Goal: Task Accomplishment & Management: Complete application form

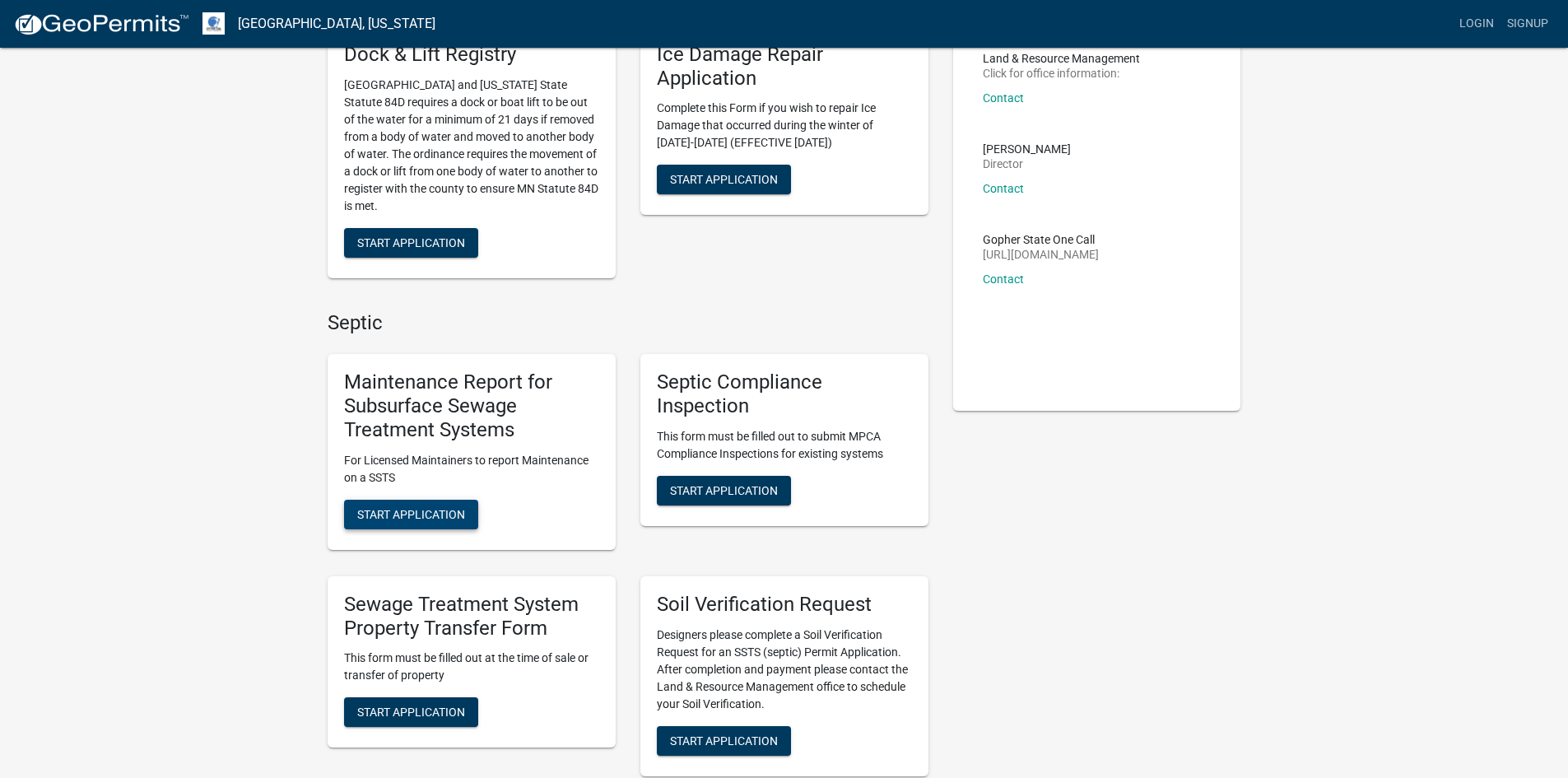
scroll to position [165, 0]
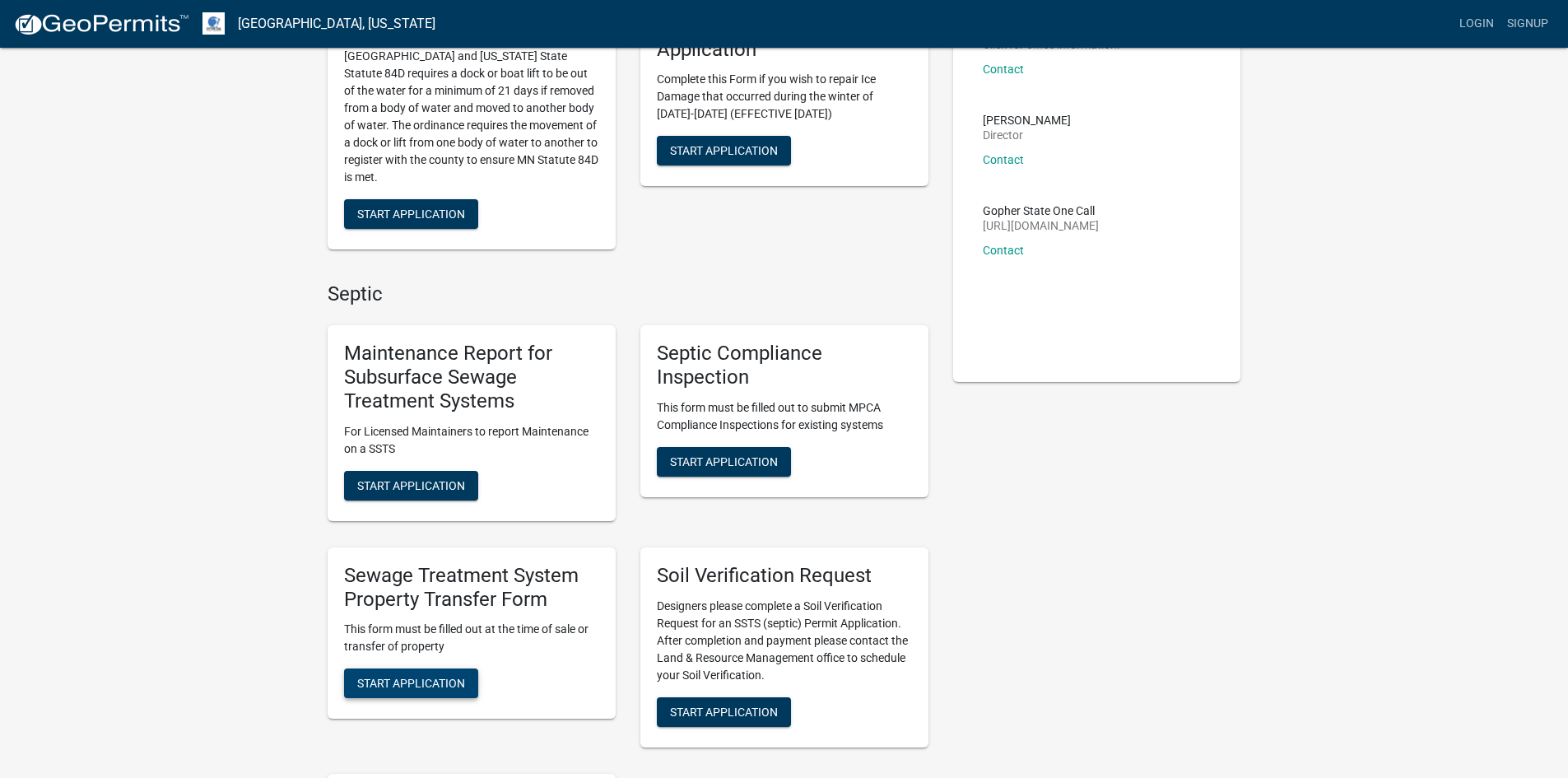
click at [460, 674] on button "Start Application" at bounding box center [411, 683] width 134 height 30
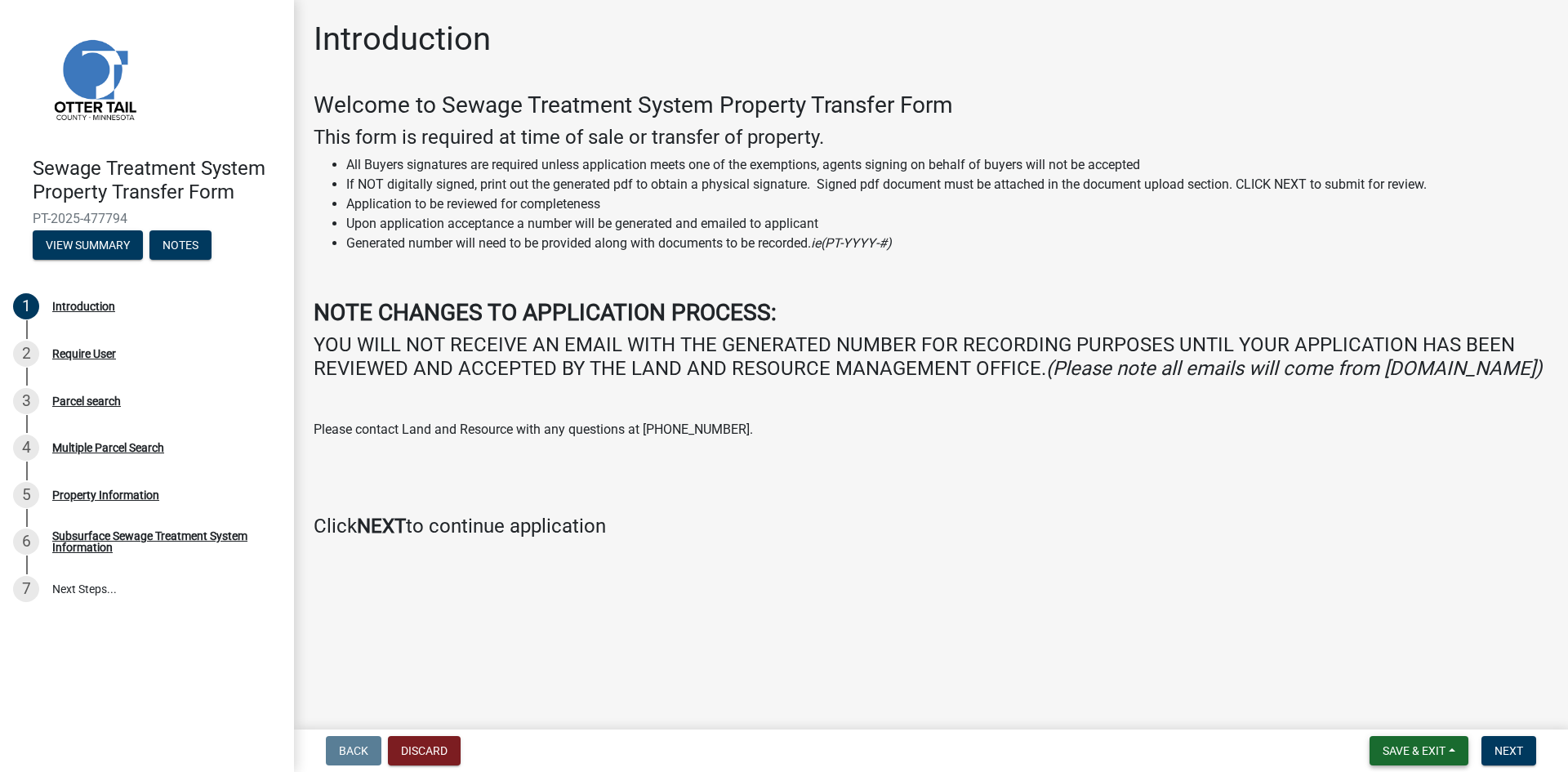
click at [1419, 739] on button "Save & Exit" at bounding box center [1419, 751] width 99 height 30
click at [1106, 609] on main "Introduction Welcome to Sewage Treatment System Property Transfer Form This for…" at bounding box center [931, 361] width 1274 height 723
click at [1505, 746] on span "Next" at bounding box center [1509, 750] width 29 height 13
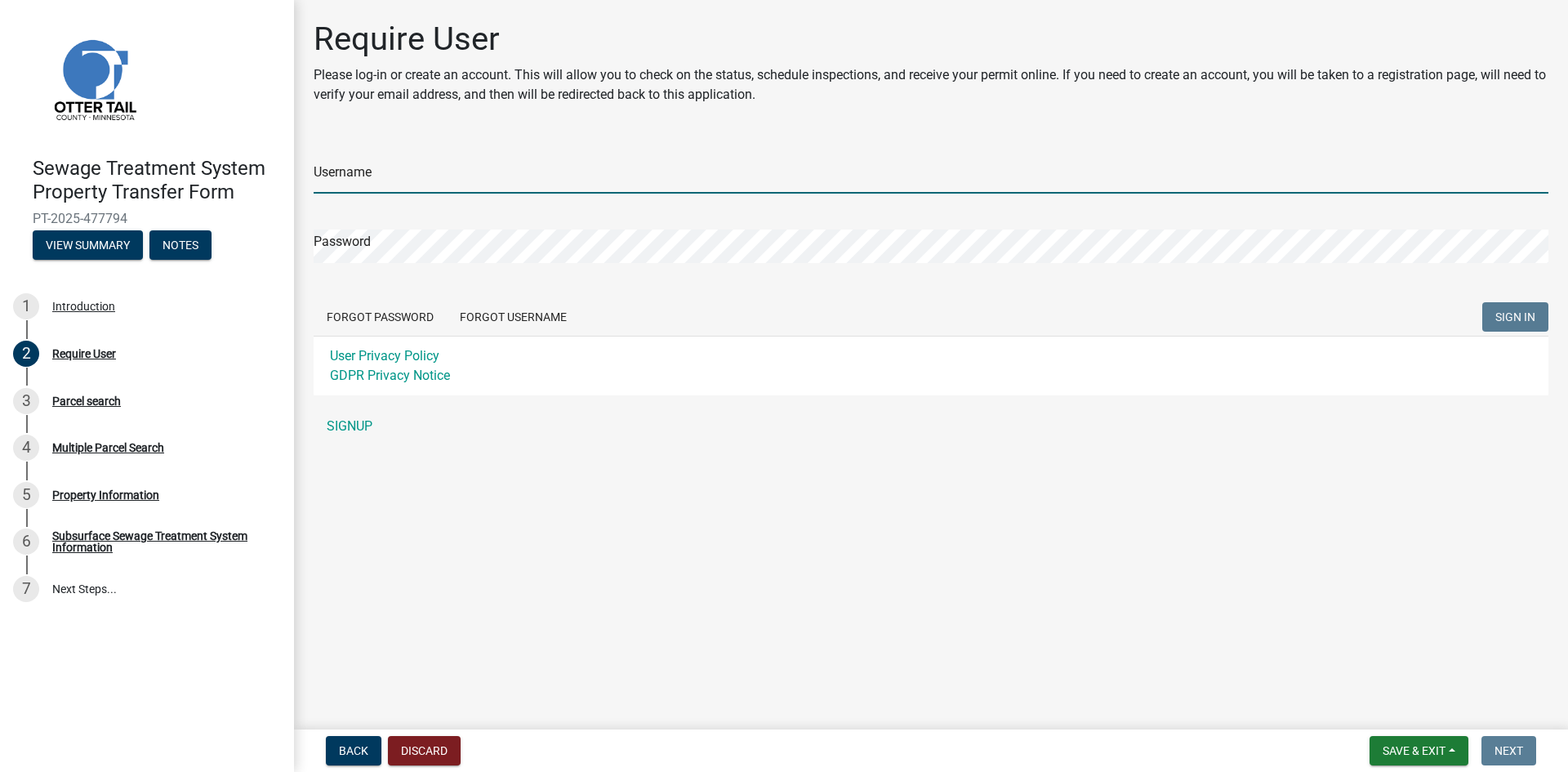
click at [353, 164] on input "Username" at bounding box center [931, 177] width 1234 height 34
paste input "wieberbr"
type input "wieberbr"
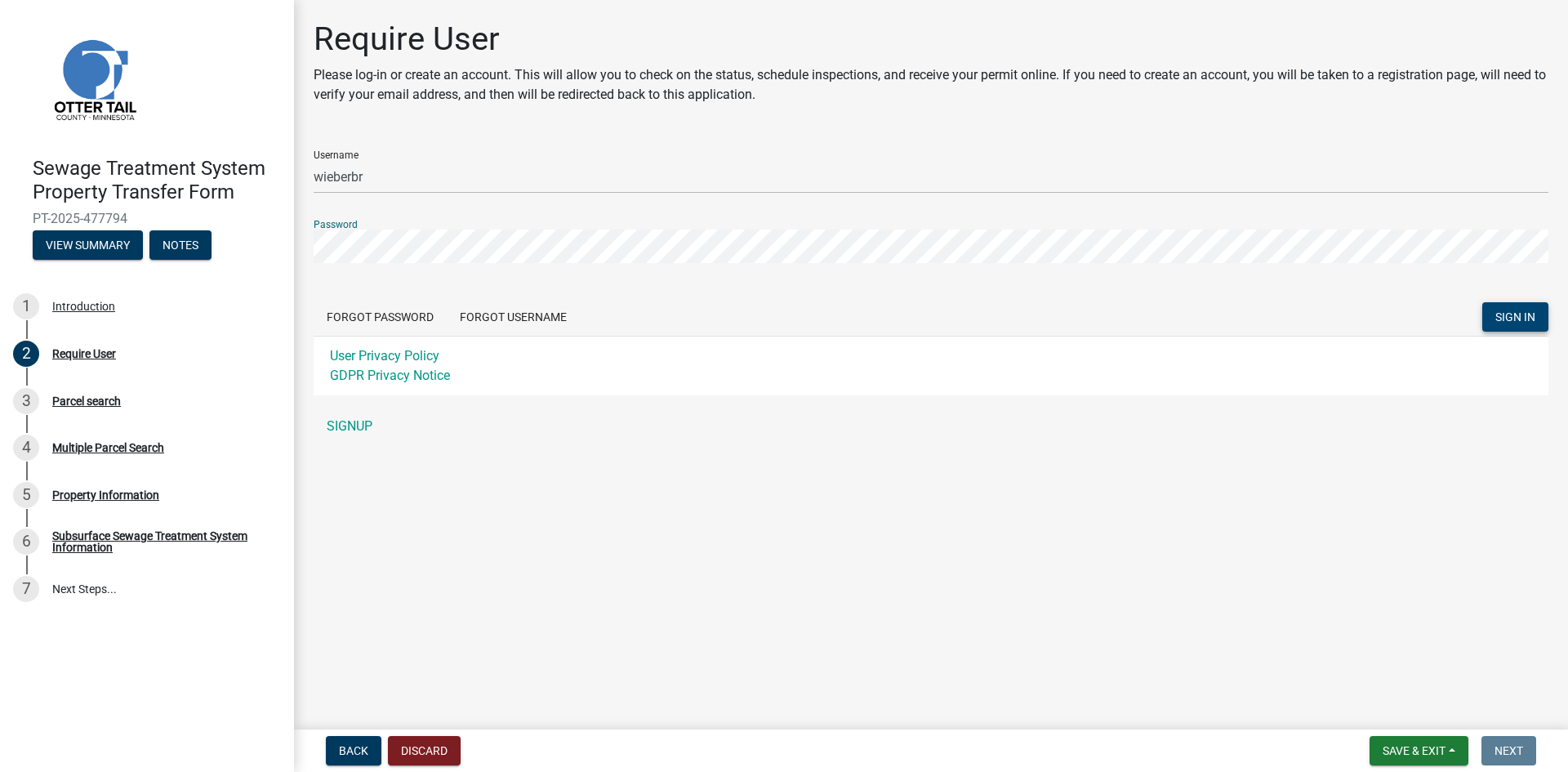
click at [1499, 322] on span "SIGN IN" at bounding box center [1515, 317] width 40 height 13
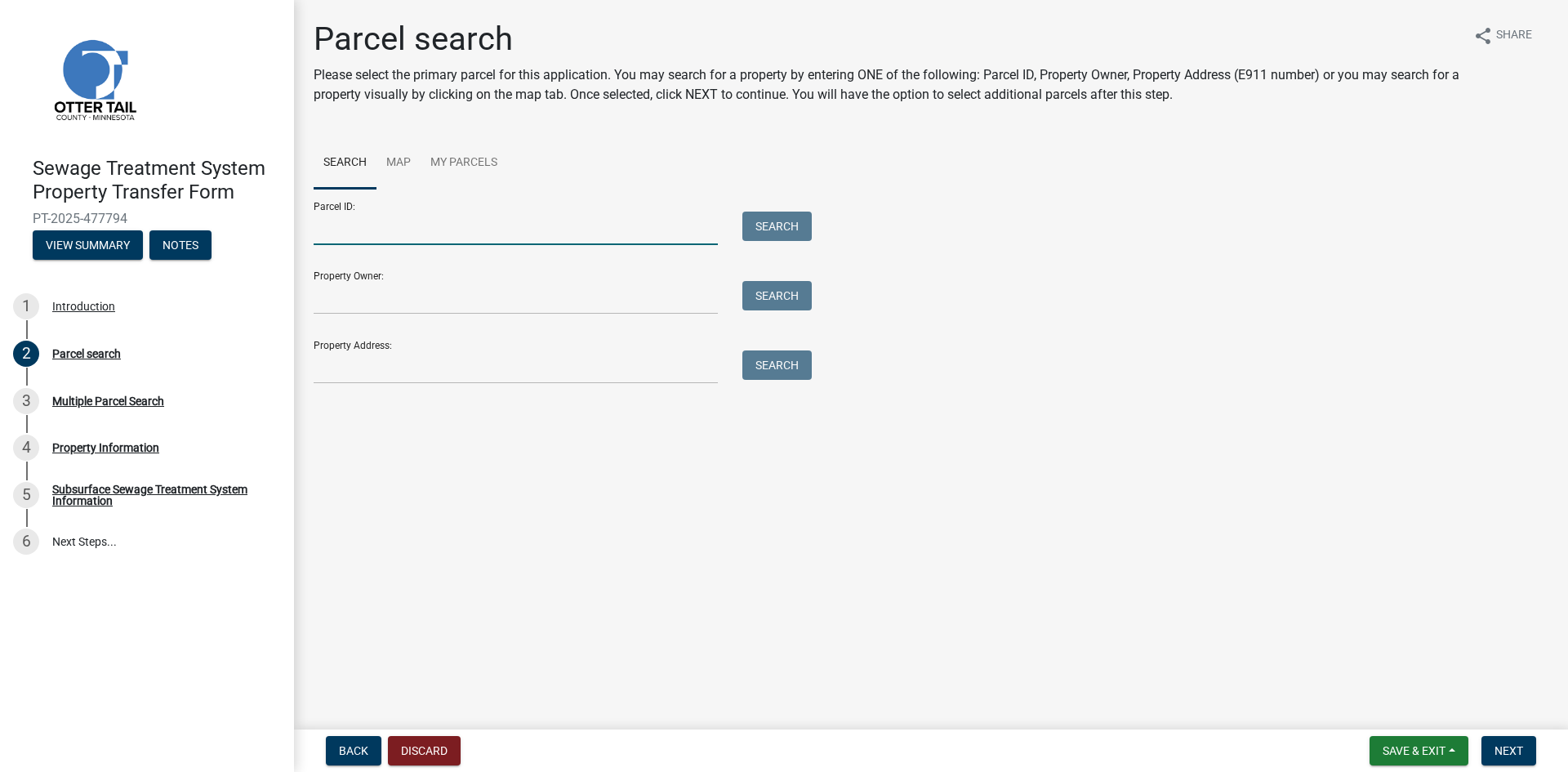
click at [484, 223] on input "Parcel ID:" at bounding box center [516, 228] width 405 height 34
click at [431, 216] on input "Parcel ID:" at bounding box center [516, 228] width 405 height 34
type input "17-000-29-0362-012"
click at [778, 225] on button "Search" at bounding box center [777, 226] width 69 height 30
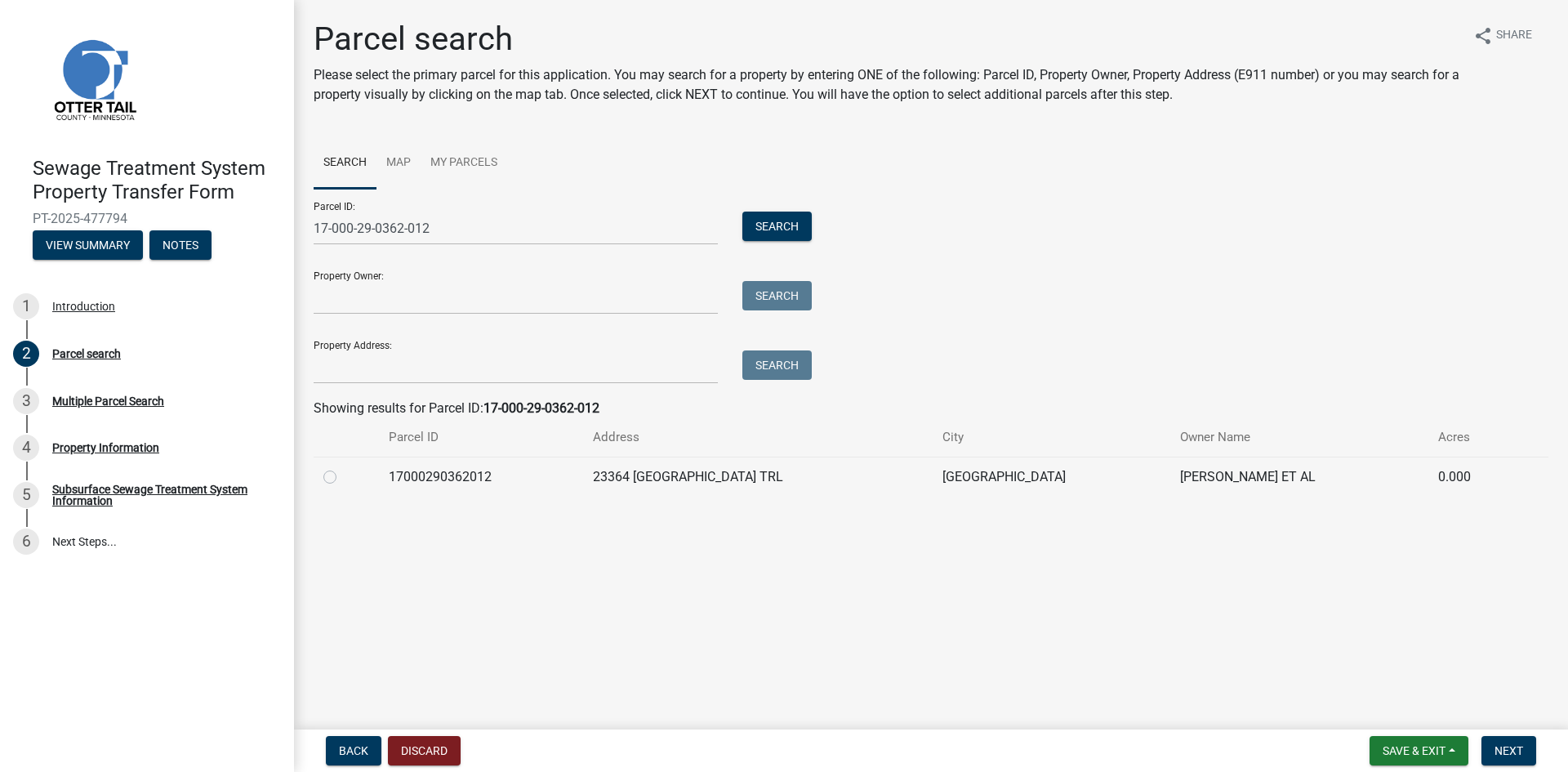
click at [343, 467] on label at bounding box center [343, 467] width 0 height 0
click at [343, 478] on input "radio" at bounding box center [348, 472] width 11 height 11
radio input "true"
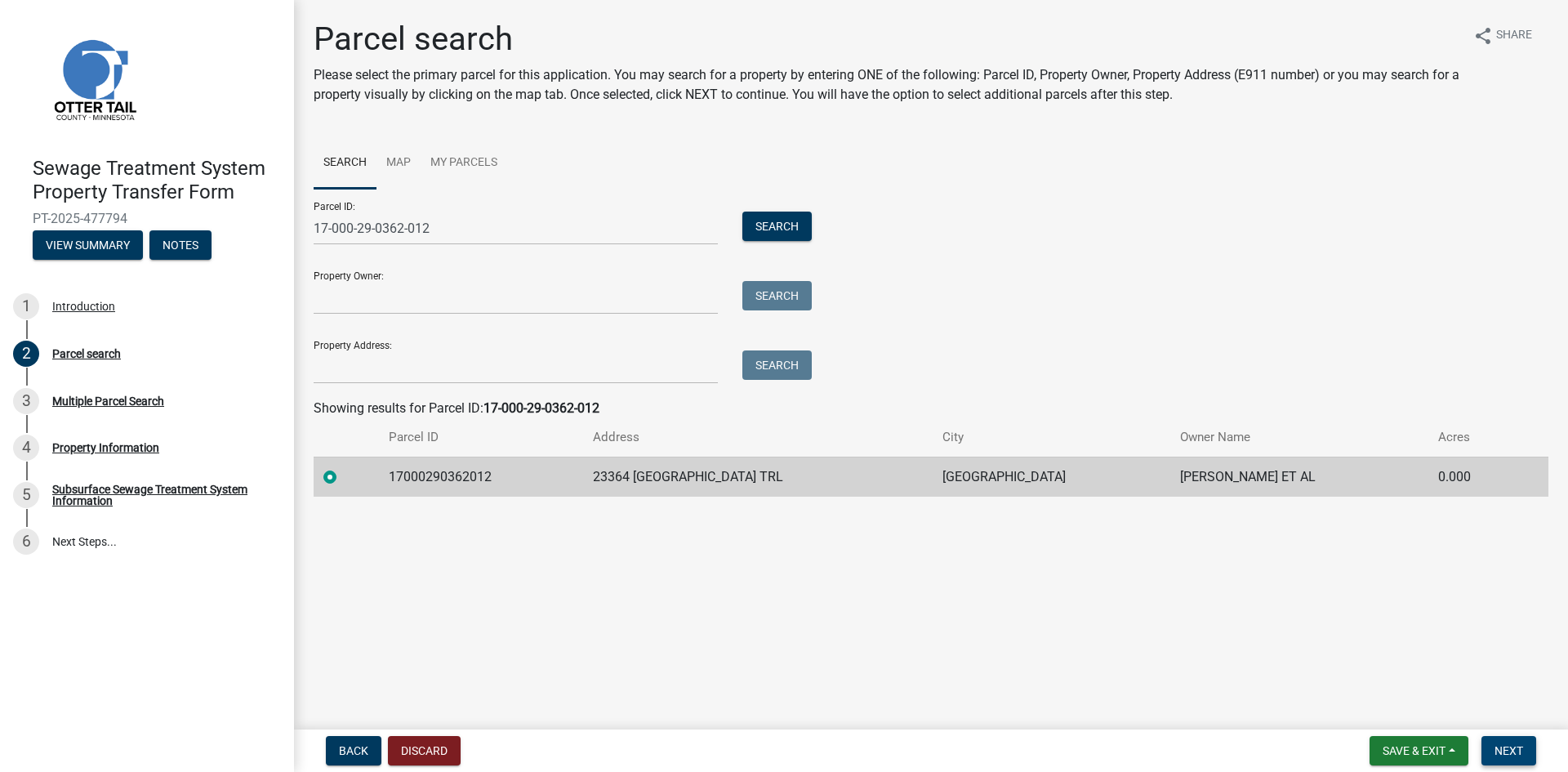
click at [1493, 743] on button "Next" at bounding box center [1508, 751] width 54 height 30
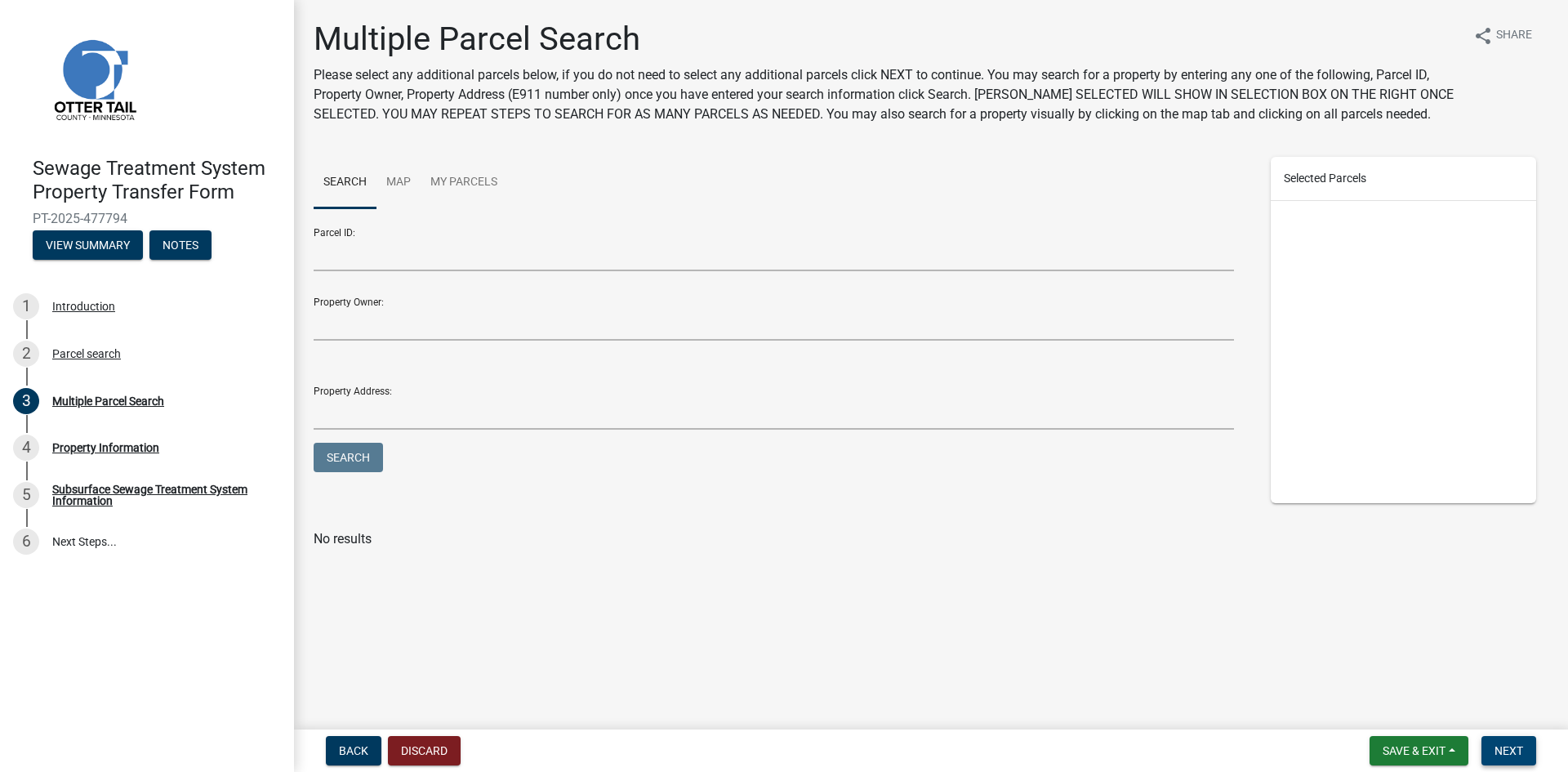
click at [1518, 754] on span "Next" at bounding box center [1509, 750] width 29 height 13
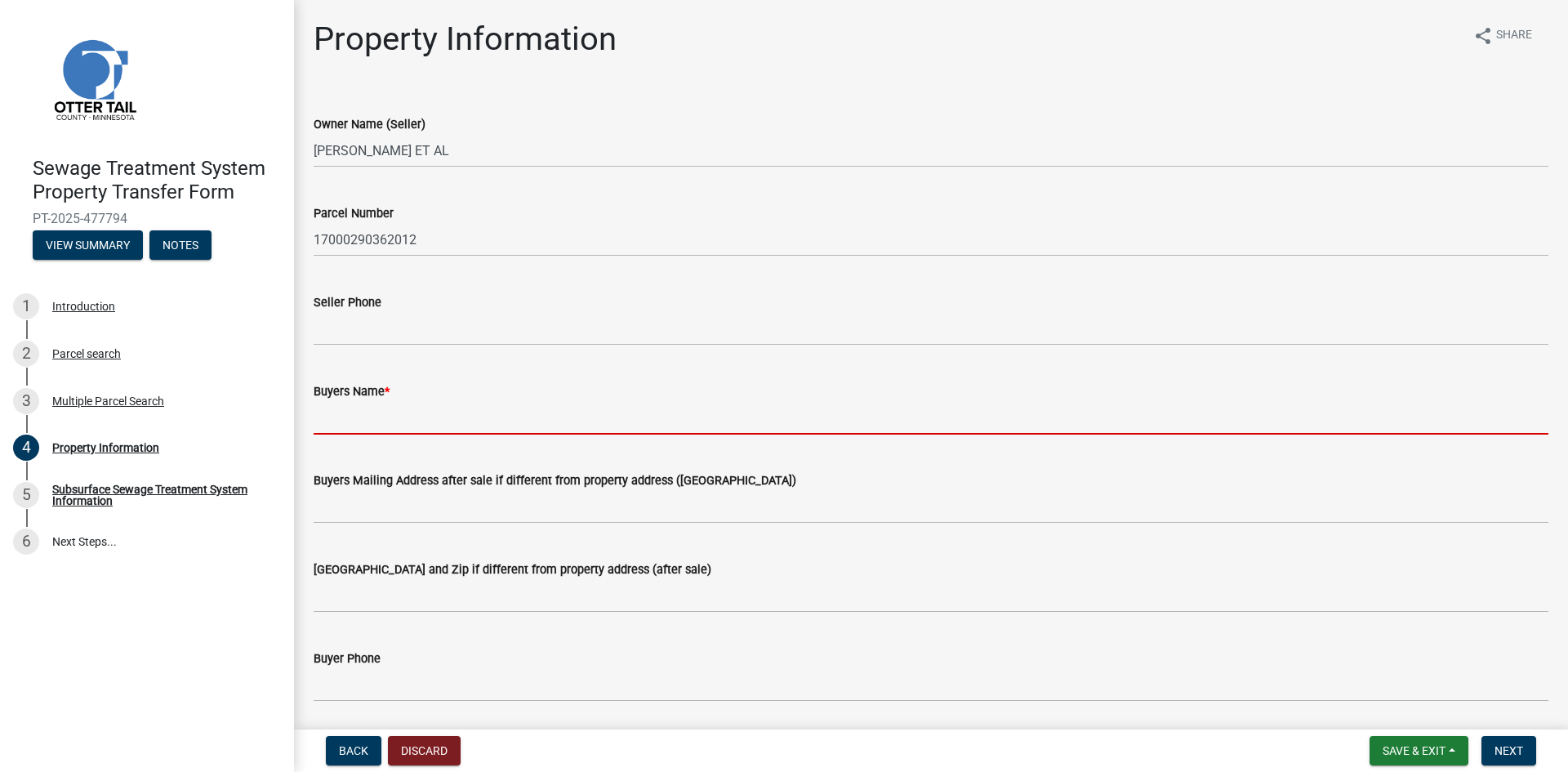
click at [386, 428] on input "Buyers Name *" at bounding box center [931, 418] width 1234 height 34
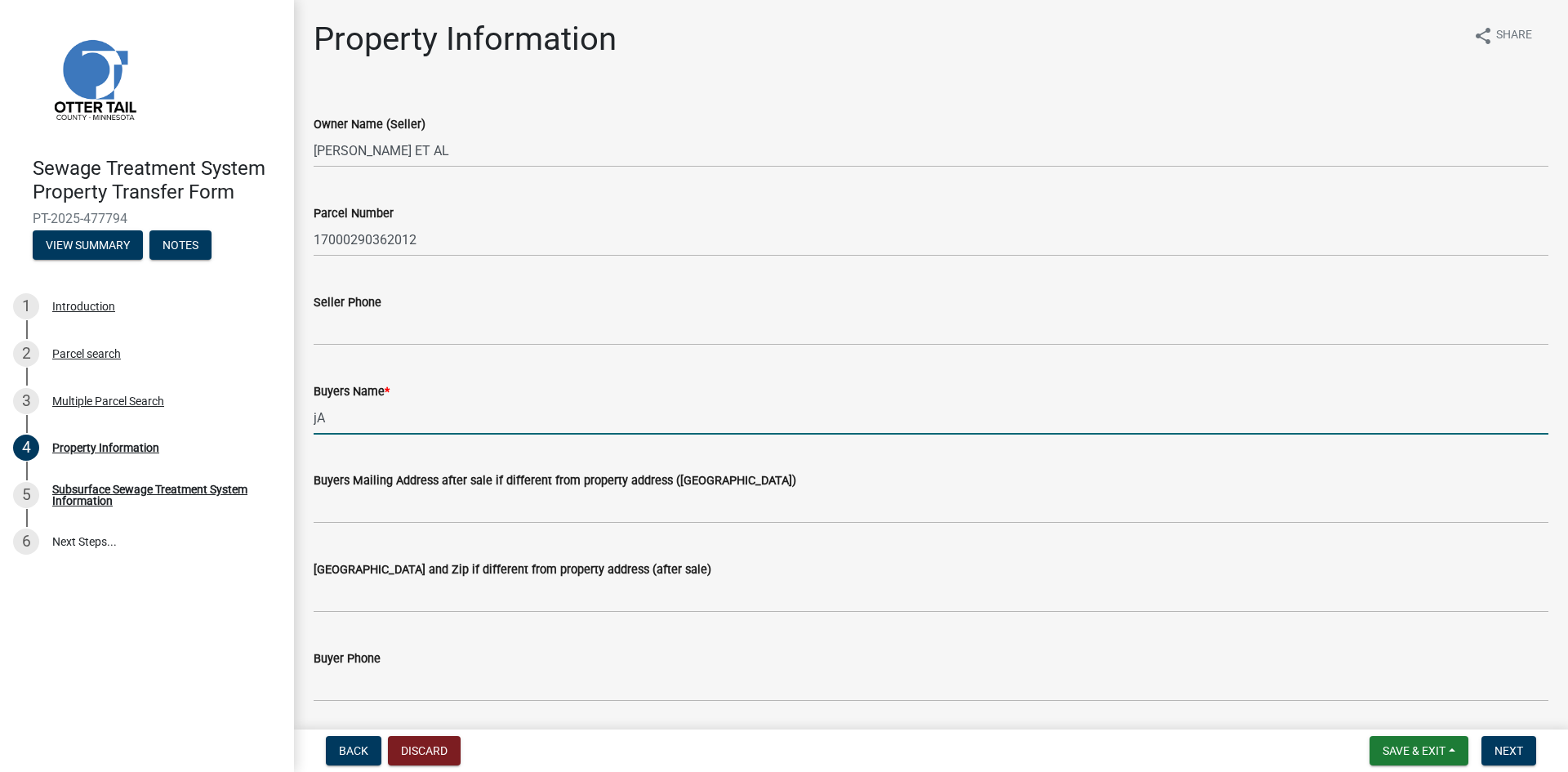
type input "j"
type input "[PERSON_NAME], [PERSON_NAME], [PERSON_NAME]"
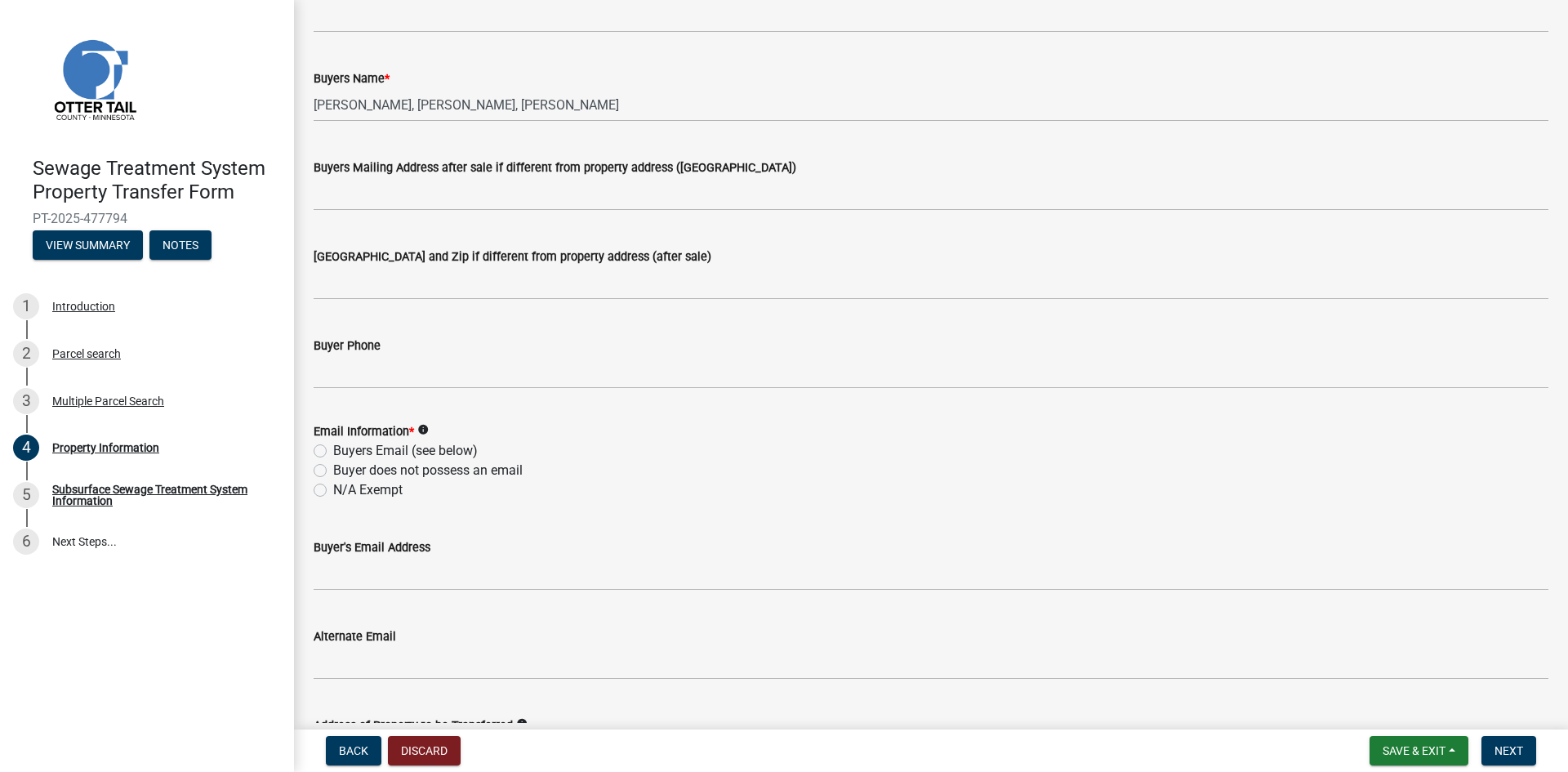
scroll to position [327, 0]
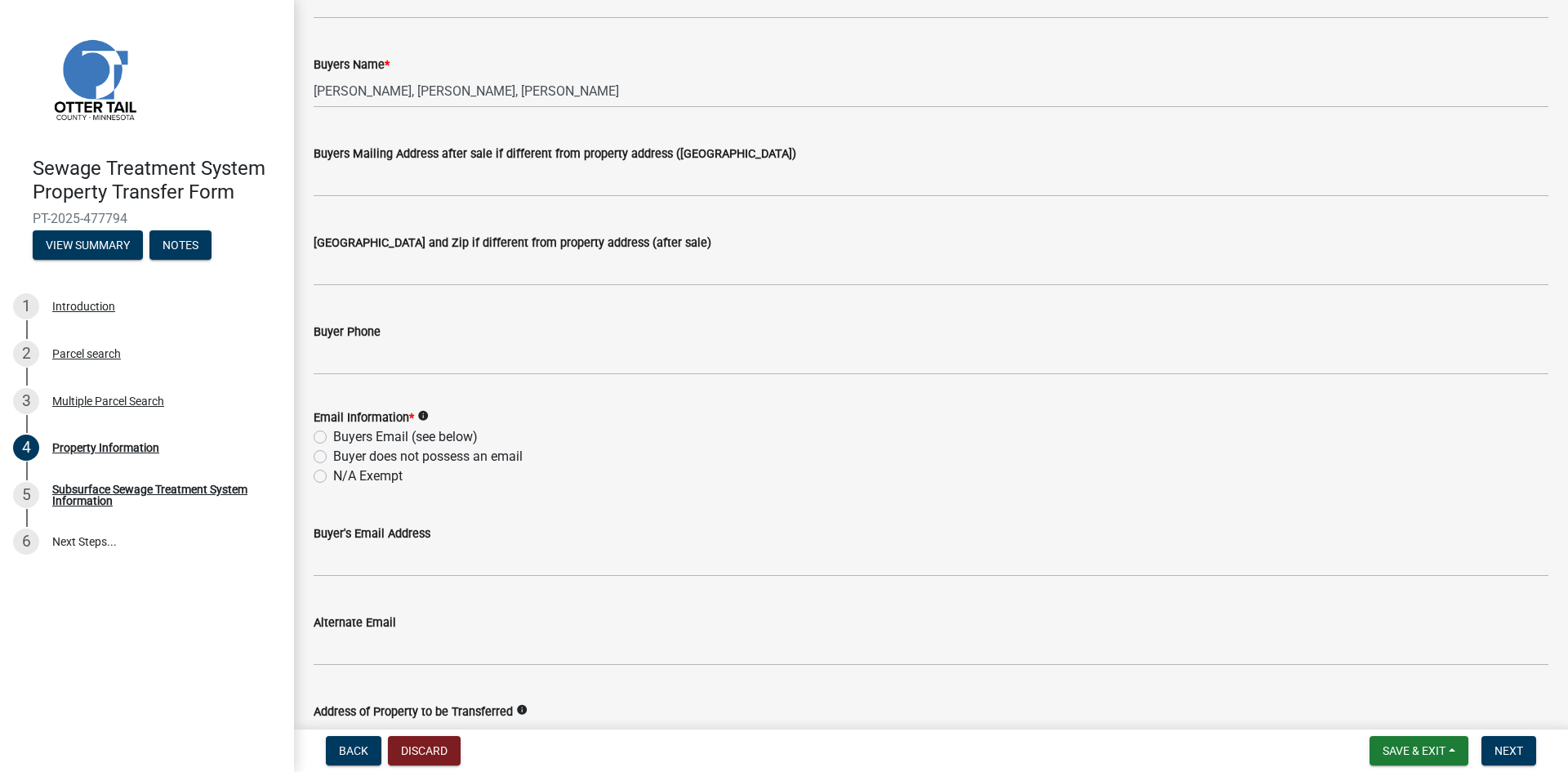
click at [364, 435] on label "Buyers Email (see below)" at bounding box center [406, 437] width 144 height 20
click at [343, 435] on input "Buyers Email (see below)" at bounding box center [338, 432] width 11 height 11
radio input "true"
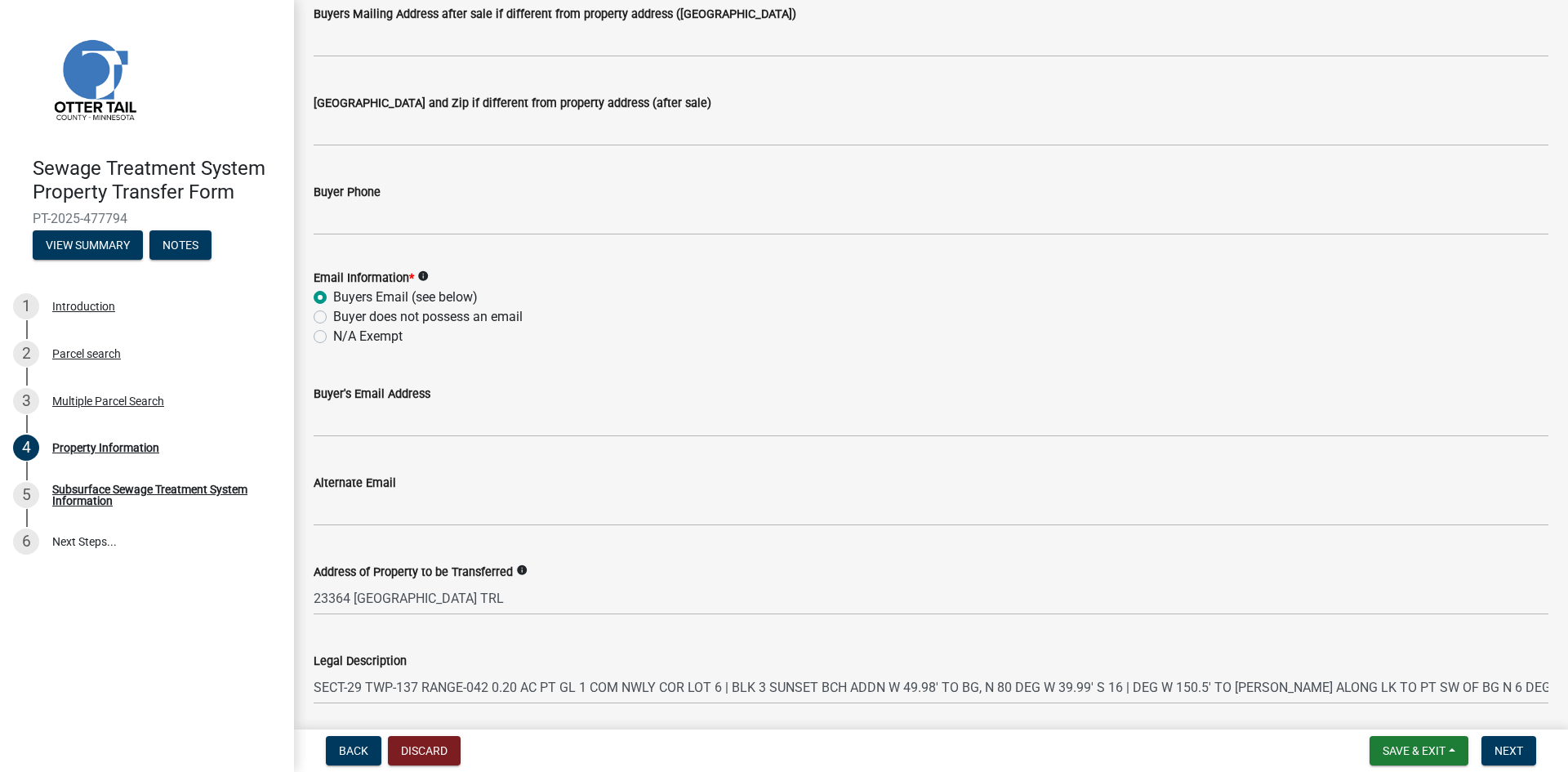
scroll to position [491, 0]
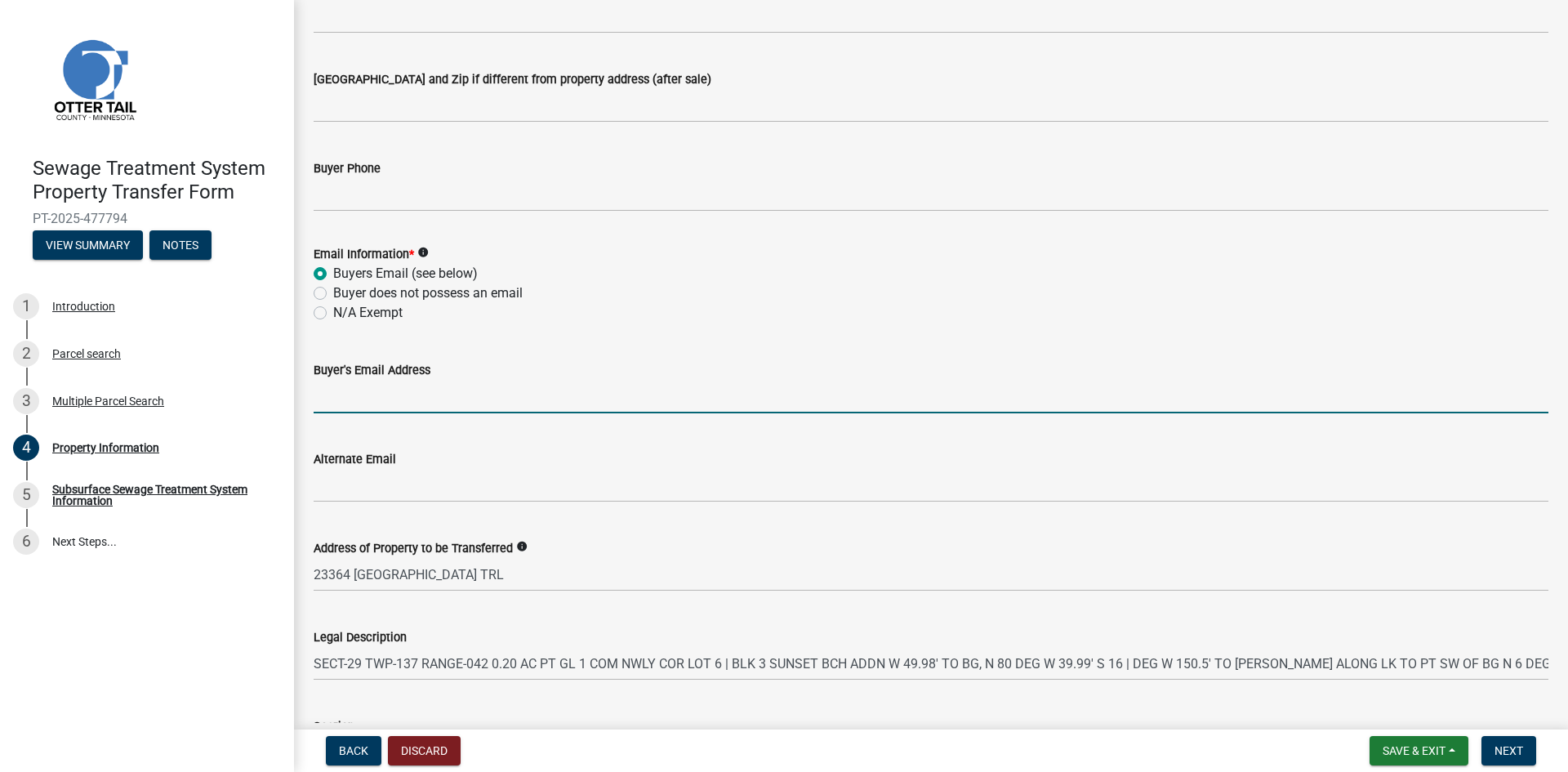
click at [367, 405] on input "Buyer's Email Address" at bounding box center [931, 397] width 1234 height 34
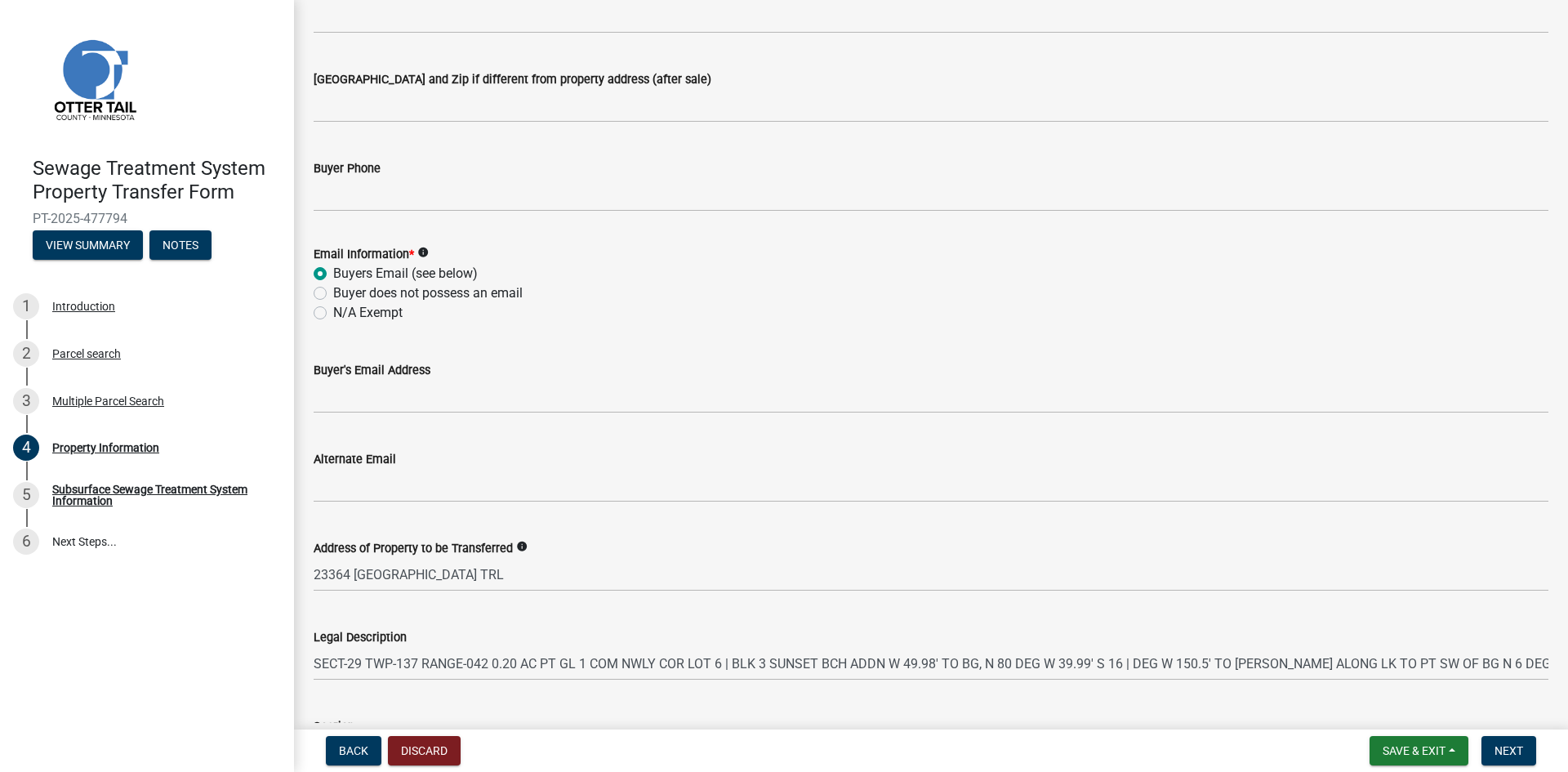
click at [423, 249] on icon "info" at bounding box center [423, 253] width 12 height 12
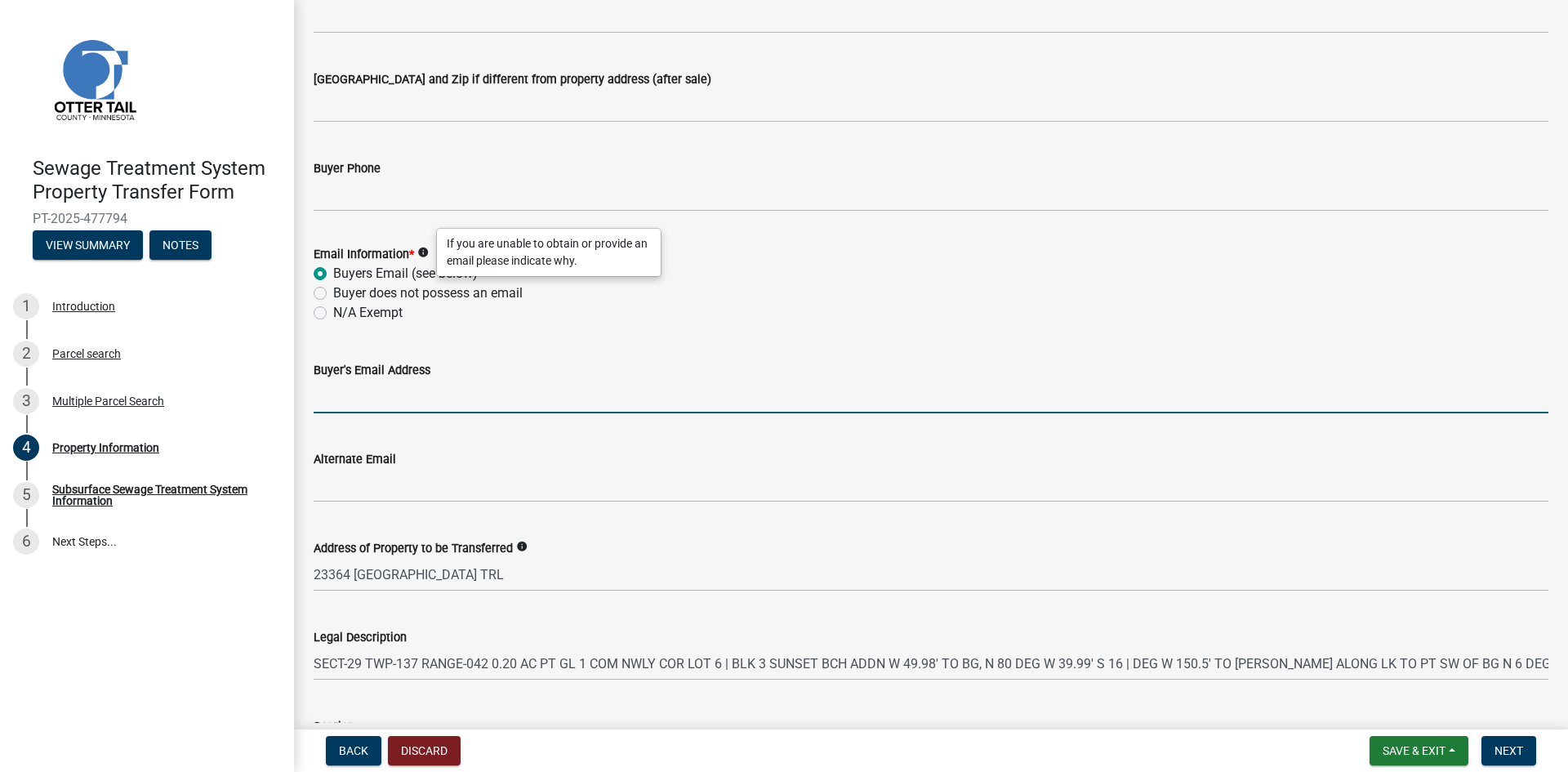
click at [353, 407] on input "Buyer's Email Address" at bounding box center [931, 397] width 1234 height 34
paste input "[EMAIL_ADDRESS][DOMAIN_NAME]"
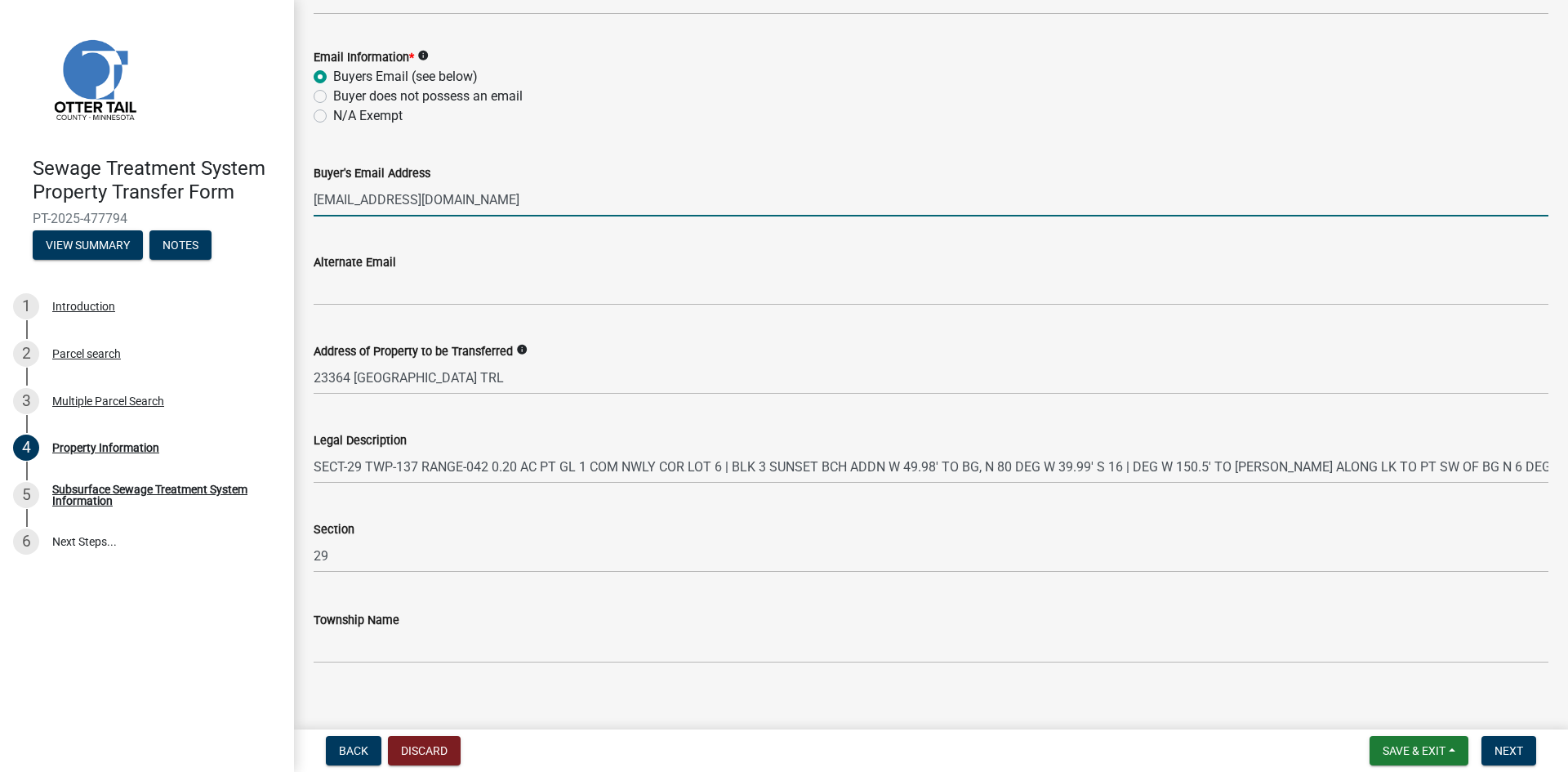
scroll to position [704, 0]
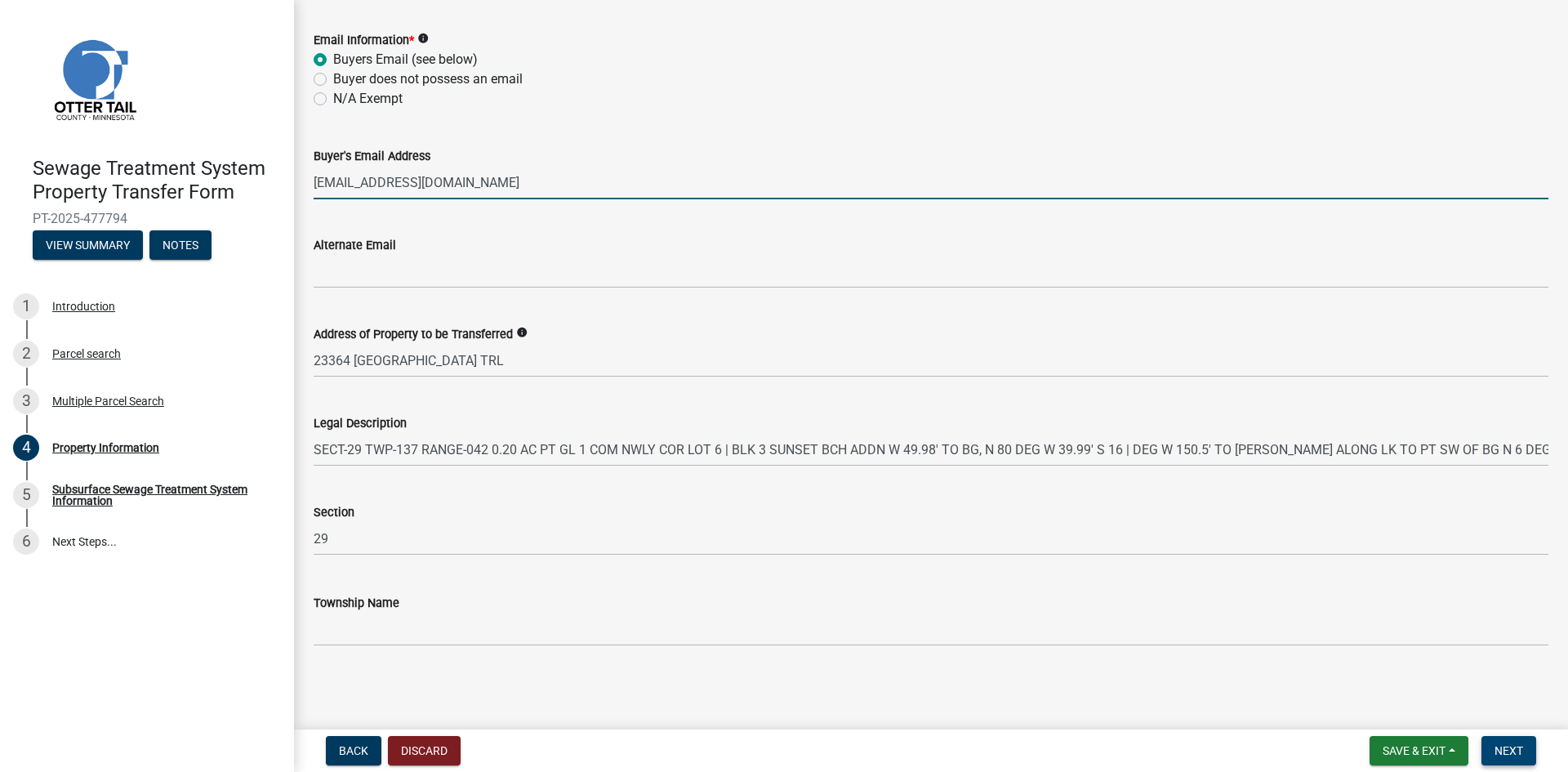
type input "[EMAIL_ADDRESS][DOMAIN_NAME]"
click at [1500, 742] on button "Next" at bounding box center [1508, 751] width 54 height 30
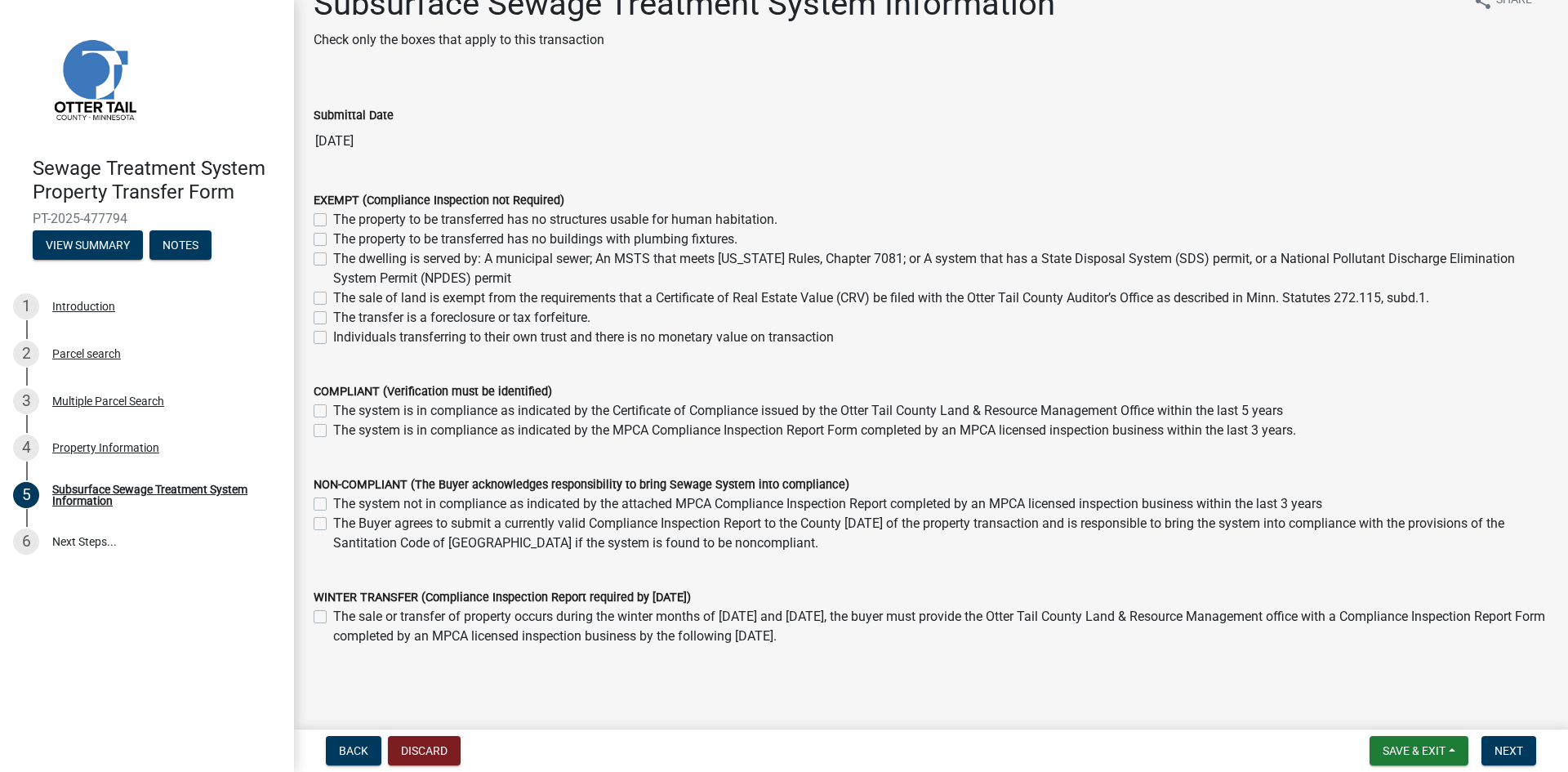
scroll to position [7, 0]
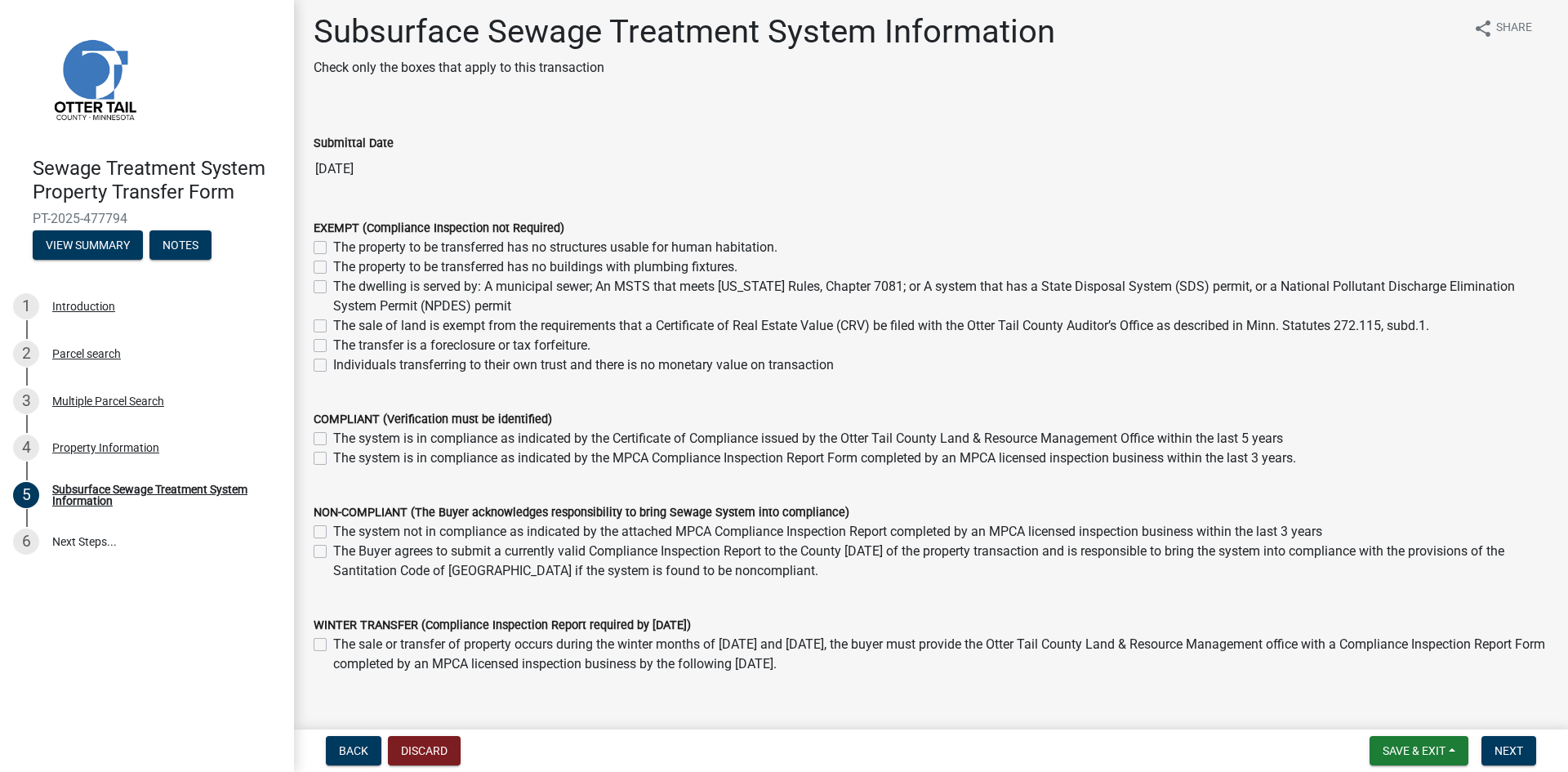
click at [334, 438] on label "The system is in compliance as indicated by the Certificate of Compliance issue…" at bounding box center [808, 439] width 950 height 20
click at [334, 438] on input "The system is in compliance as indicated by the Certificate of Compliance issue…" at bounding box center [338, 434] width 11 height 11
checkbox input "true"
click at [334, 458] on label "The system is in compliance as indicated by the MPCA Compliance Inspection Repo…" at bounding box center [815, 458] width 963 height 20
click at [334, 458] on input "The system is in compliance as indicated by the MPCA Compliance Inspection Repo…" at bounding box center [338, 453] width 11 height 11
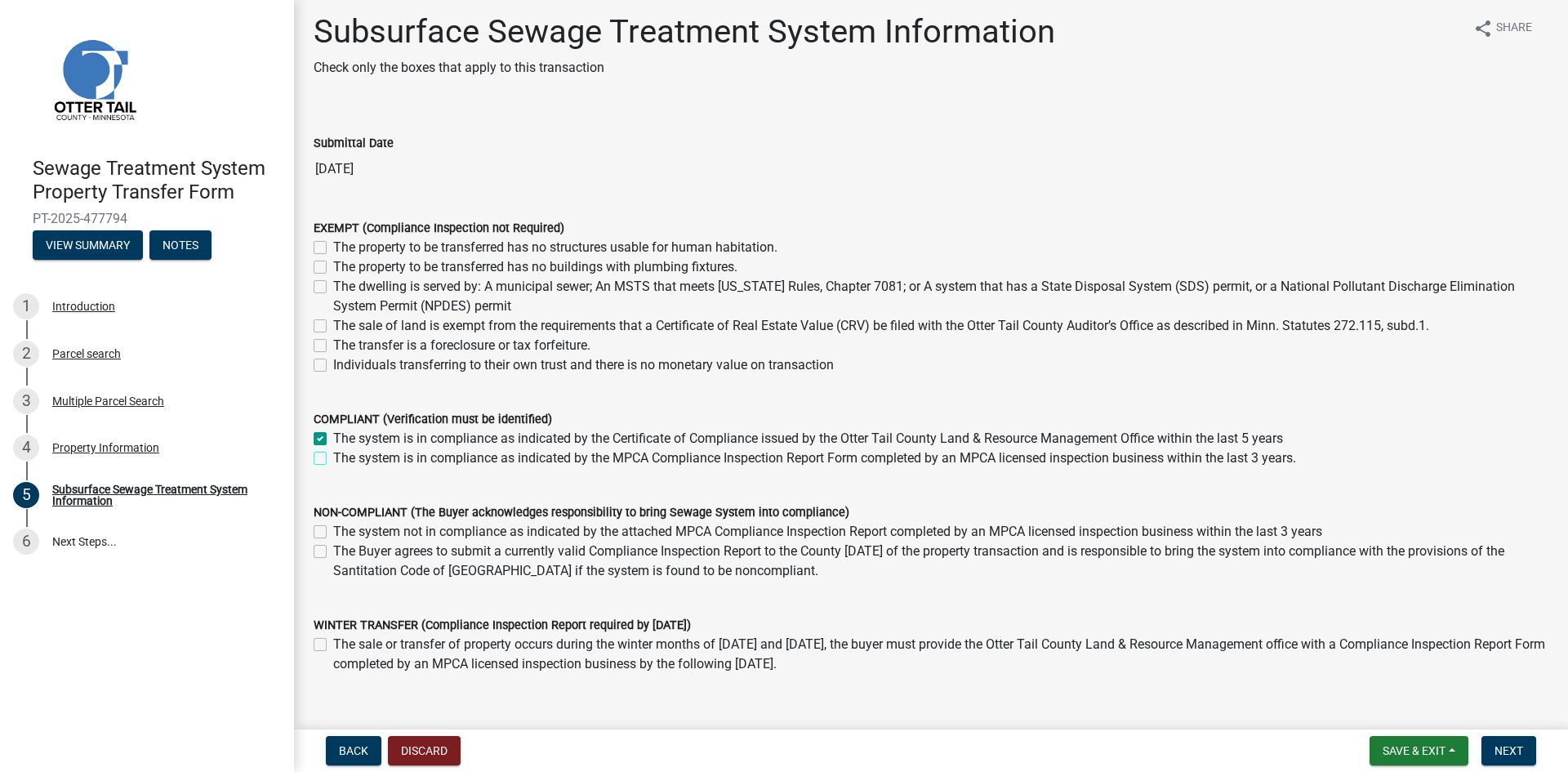
checkbox input "true"
click at [334, 438] on label "The system is in compliance as indicated by the Certificate of Compliance issue…" at bounding box center [808, 439] width 950 height 20
click at [334, 438] on input "The system is in compliance as indicated by the Certificate of Compliance issue…" at bounding box center [338, 434] width 11 height 11
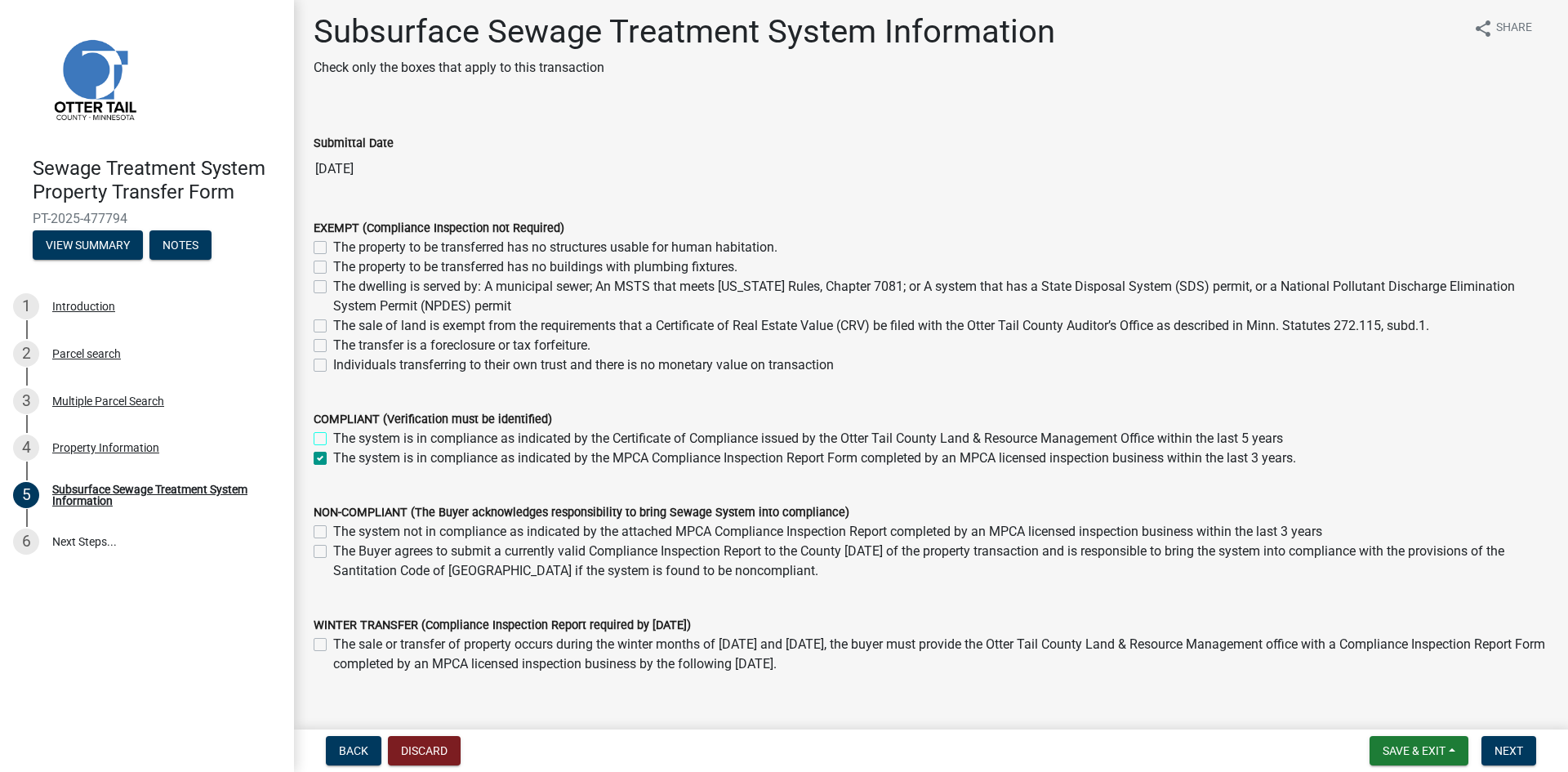
checkbox input "false"
checkbox input "true"
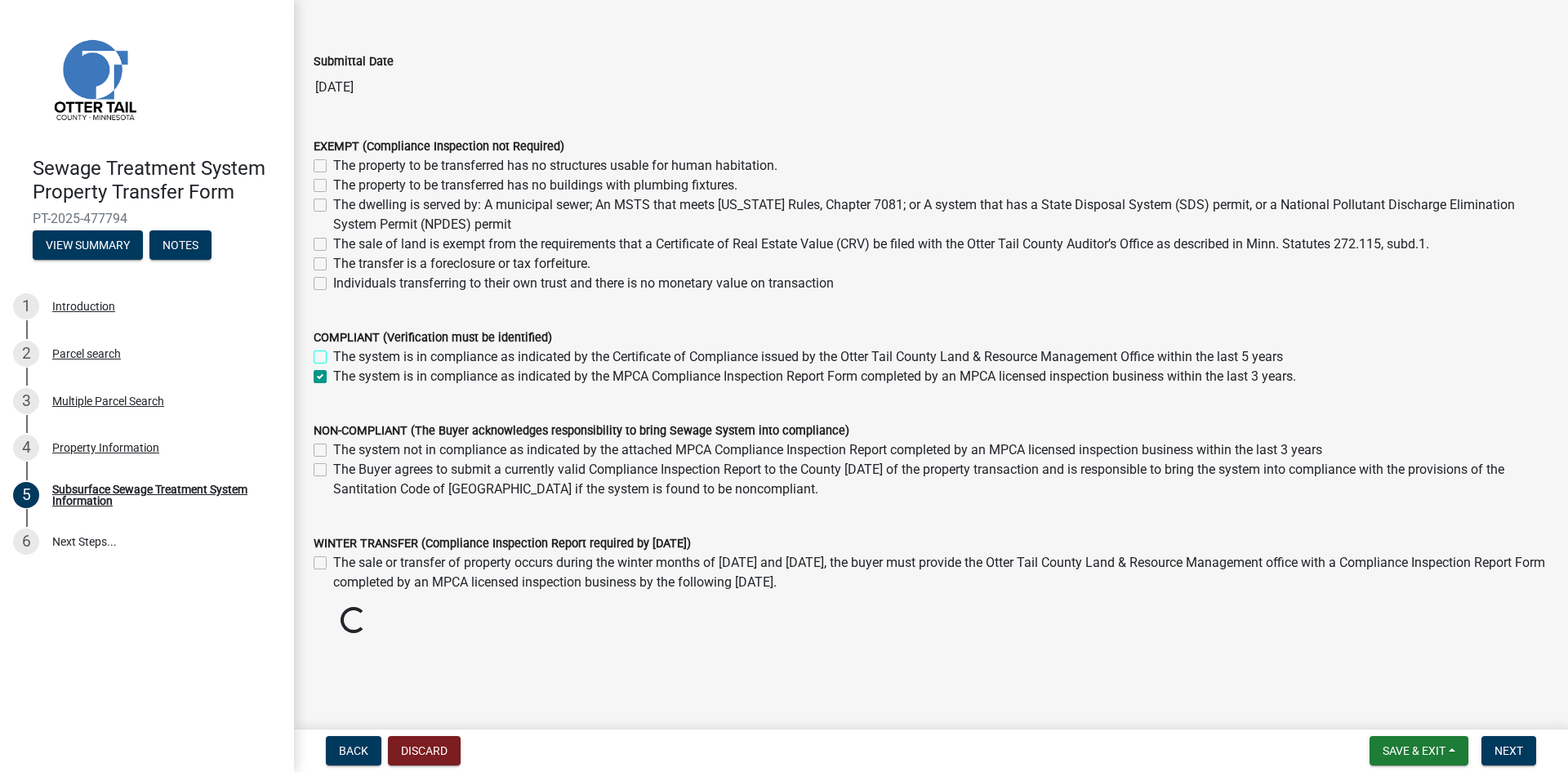
scroll to position [89, 0]
click at [1514, 756] on span "Next" at bounding box center [1509, 750] width 29 height 13
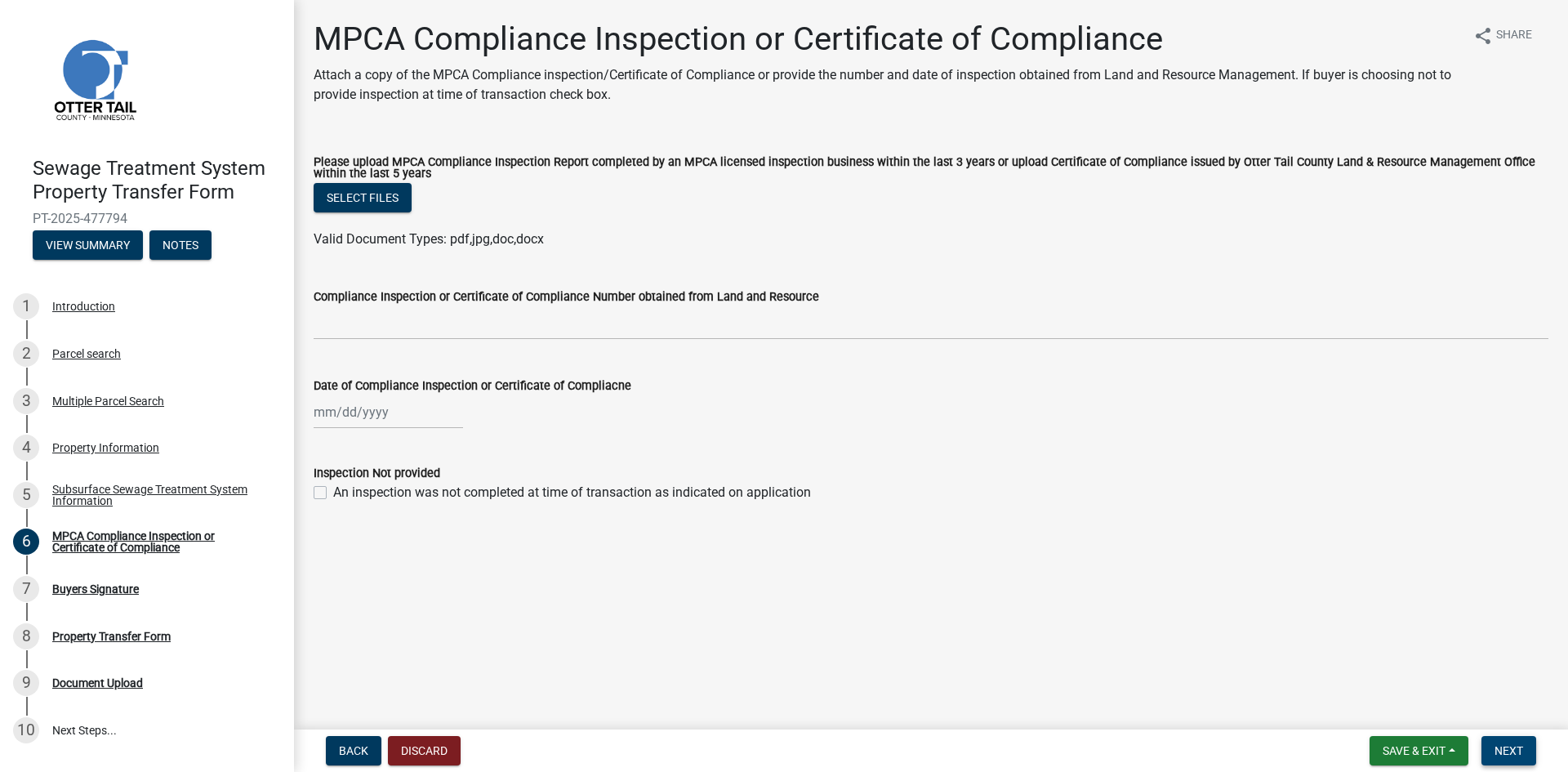
click at [1509, 756] on span "Next" at bounding box center [1509, 750] width 29 height 13
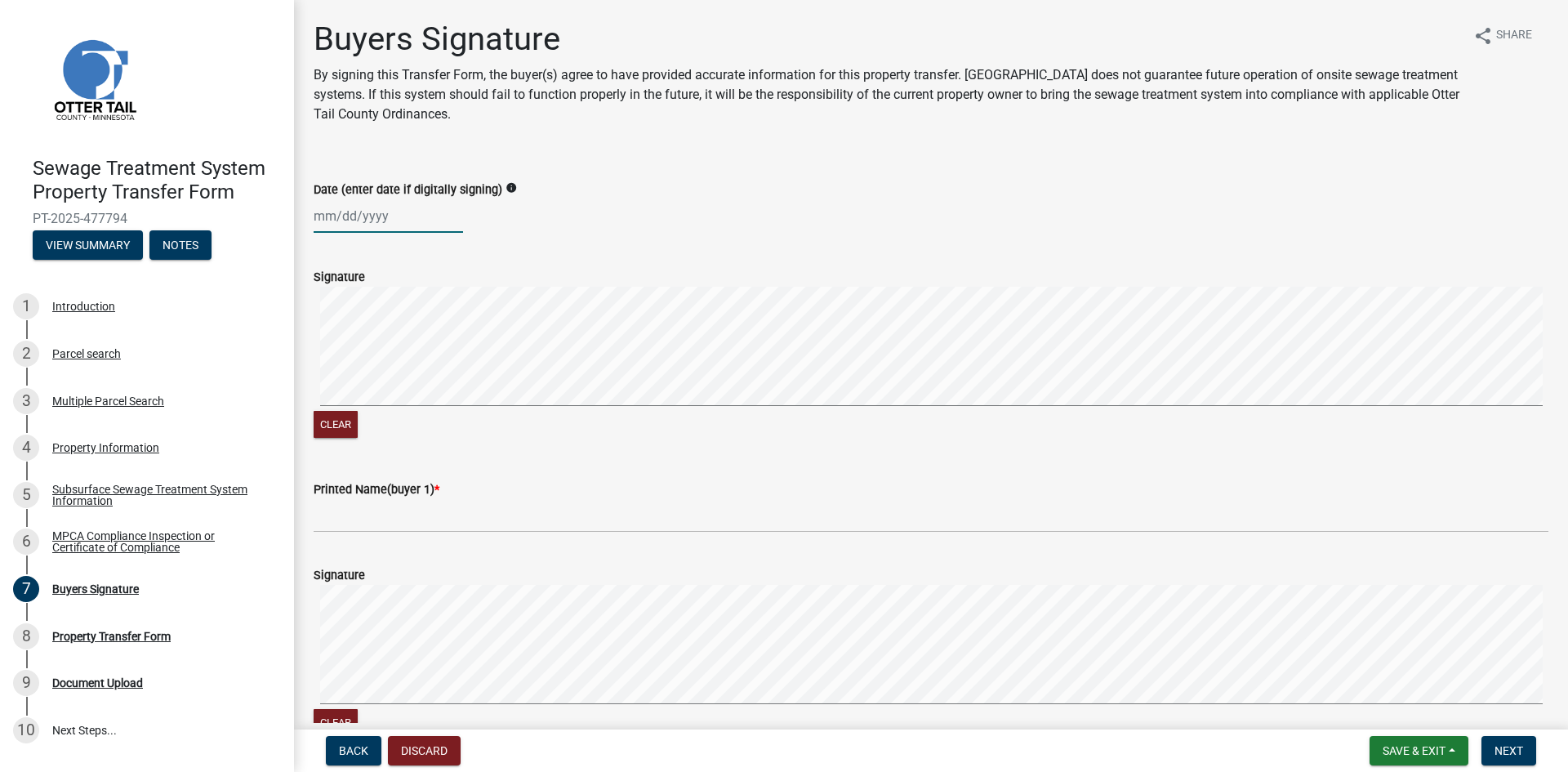
click at [320, 215] on div at bounding box center [388, 216] width 149 height 34
select select "9"
select select "2025"
click at [435, 330] on div "12" at bounding box center [434, 329] width 26 height 26
type input "[DATE]"
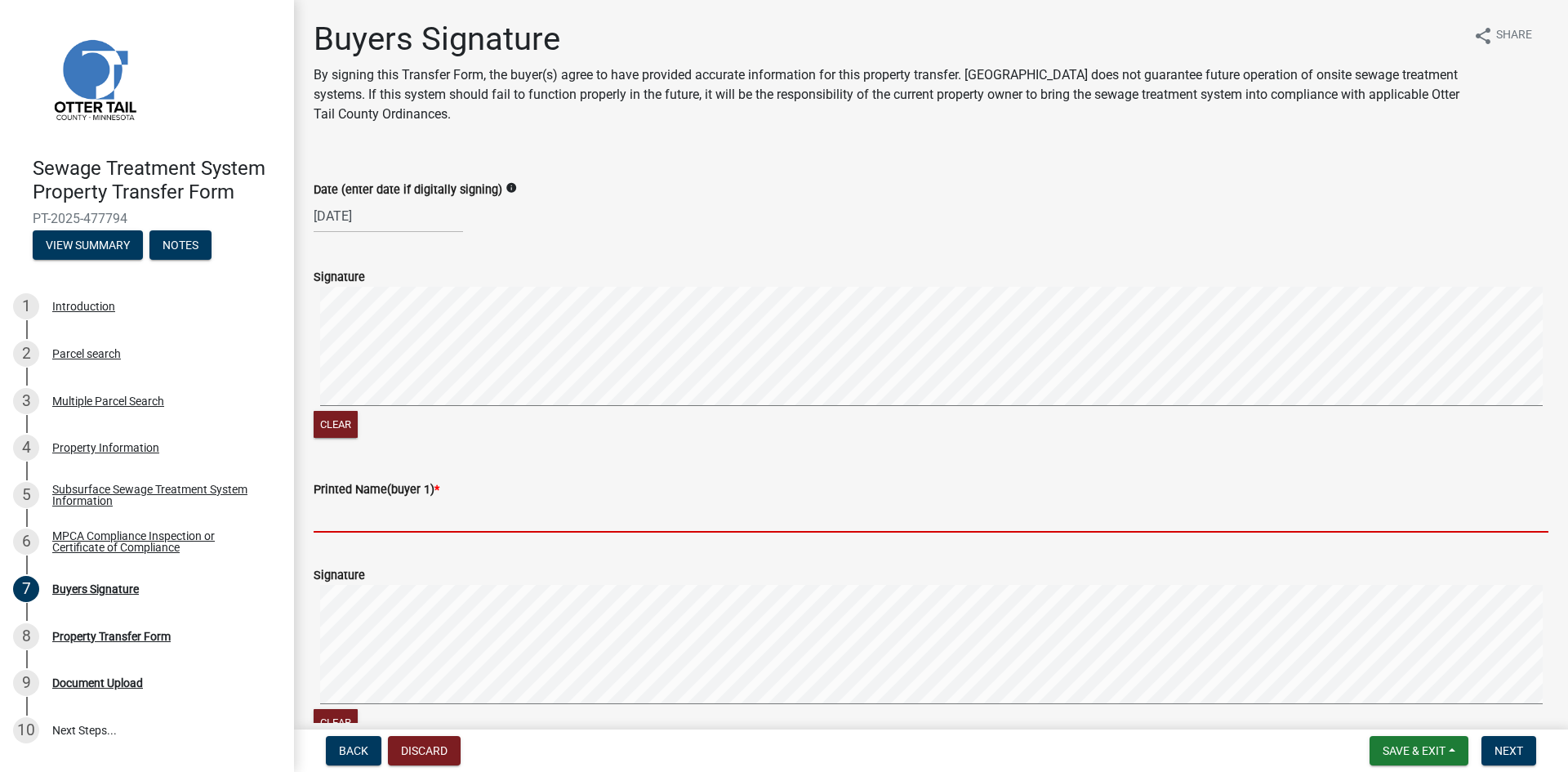
click at [388, 529] on input "Printed Name(buyer 1) *" at bounding box center [931, 516] width 1234 height 34
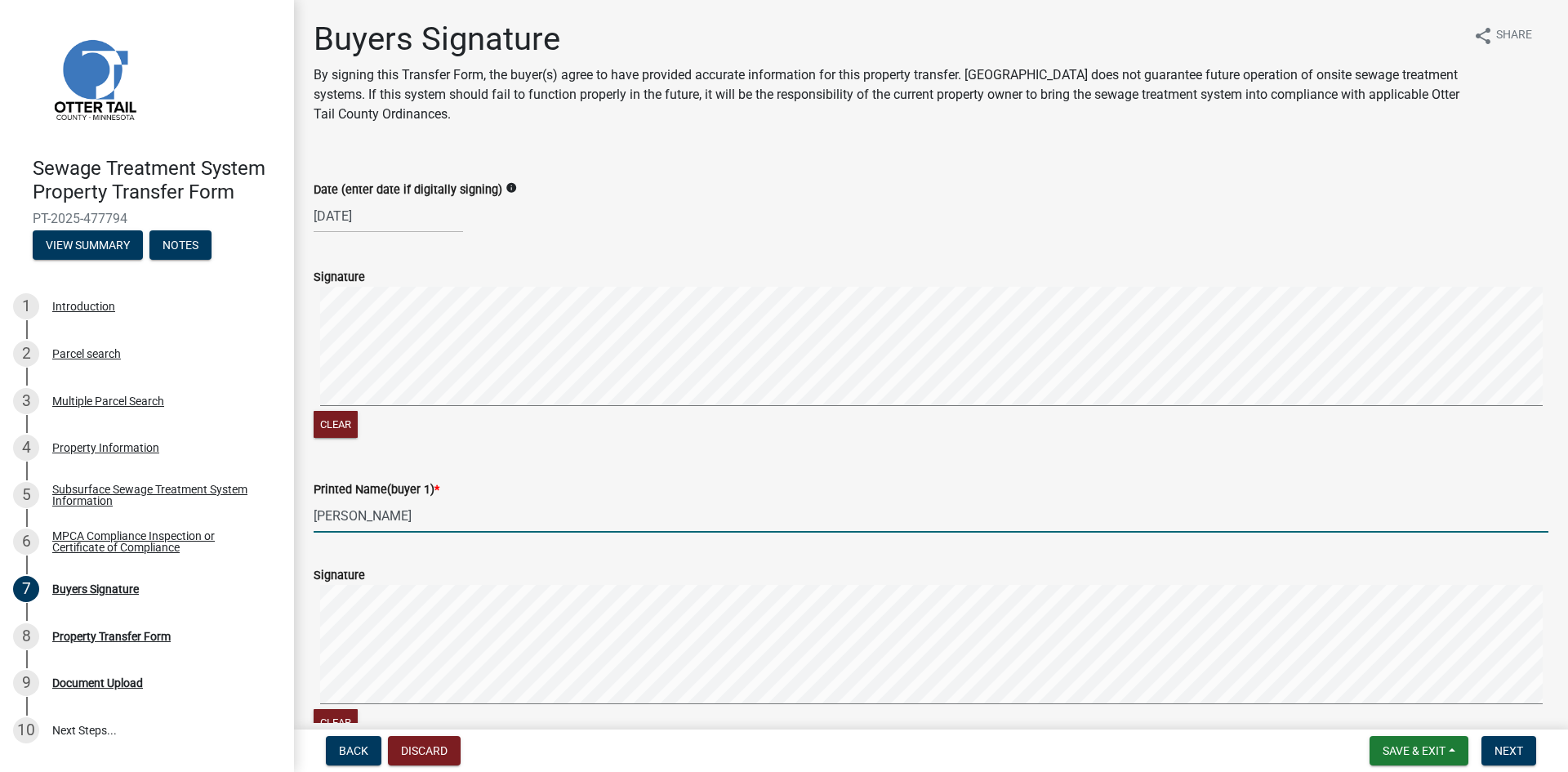
type input "[PERSON_NAME]"
drag, startPoint x: 424, startPoint y: 513, endPoint x: 207, endPoint y: 508, distance: 217.1
click at [207, 508] on div "Sewage Treatment System Property Transfer Form PT-2025-477794 View Summary Note…" at bounding box center [784, 386] width 1568 height 772
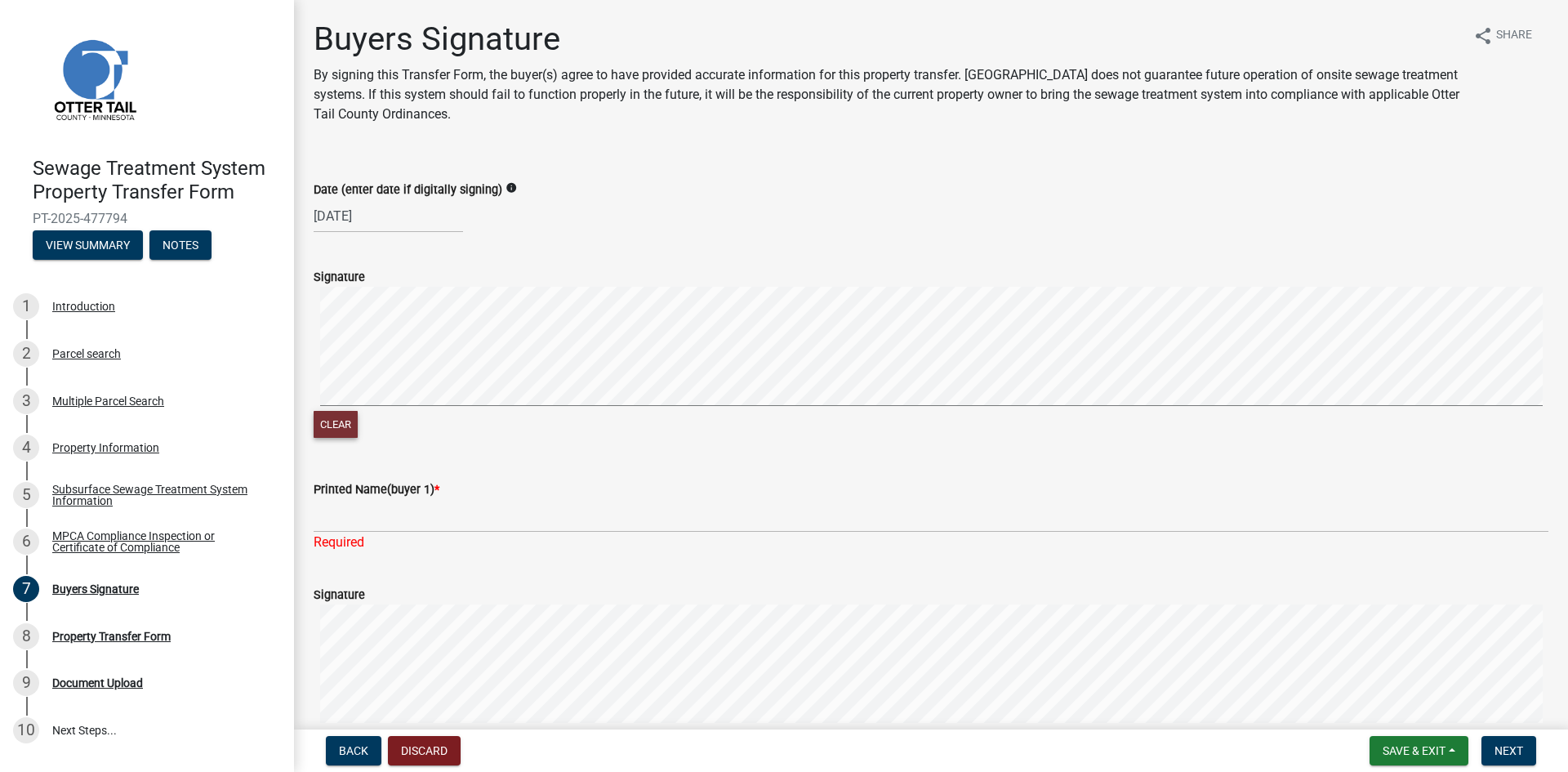
click at [329, 427] on button "Clear" at bounding box center [336, 424] width 44 height 27
click at [351, 420] on button "Clear" at bounding box center [336, 424] width 44 height 27
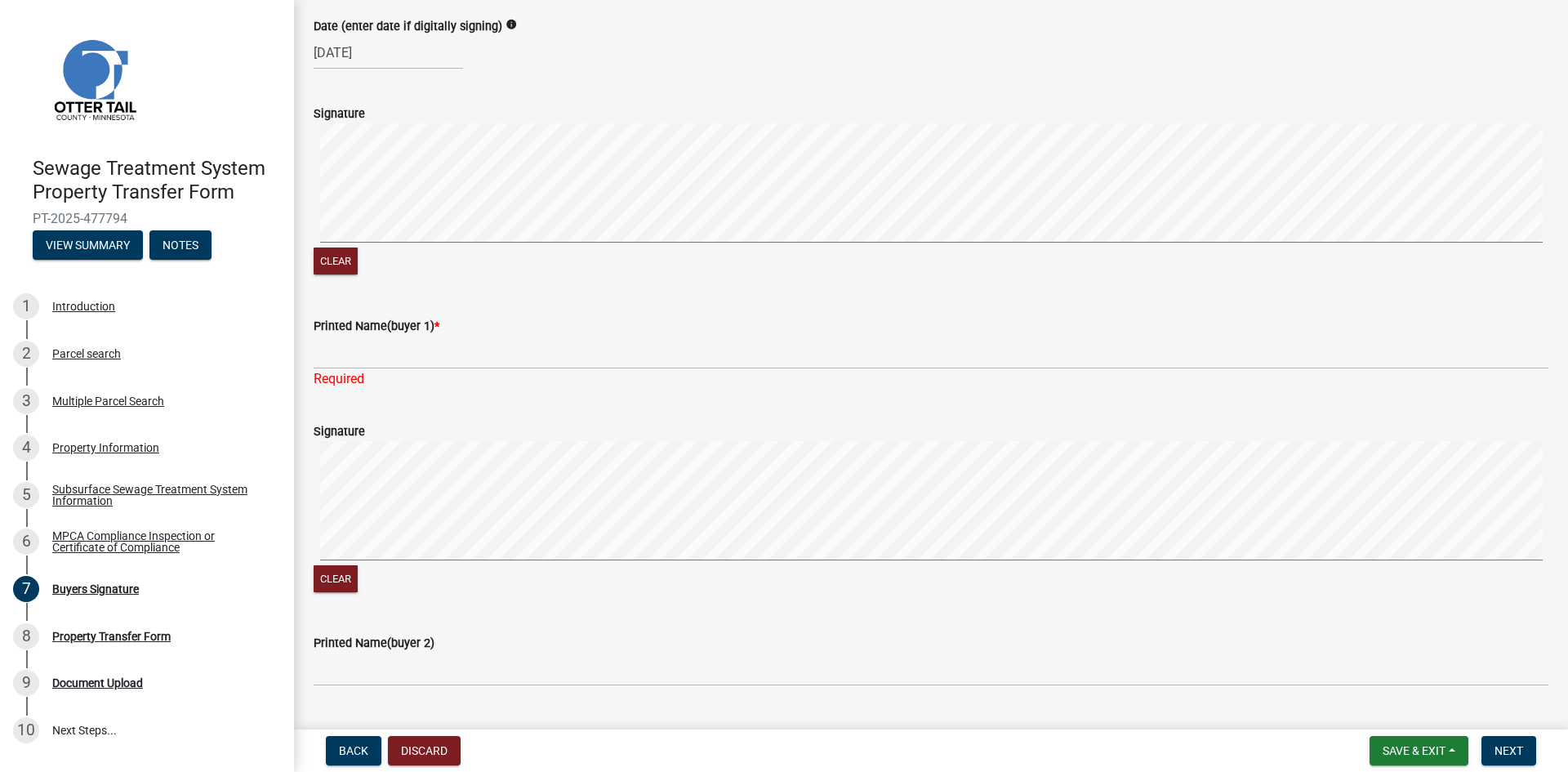
scroll to position [82, 0]
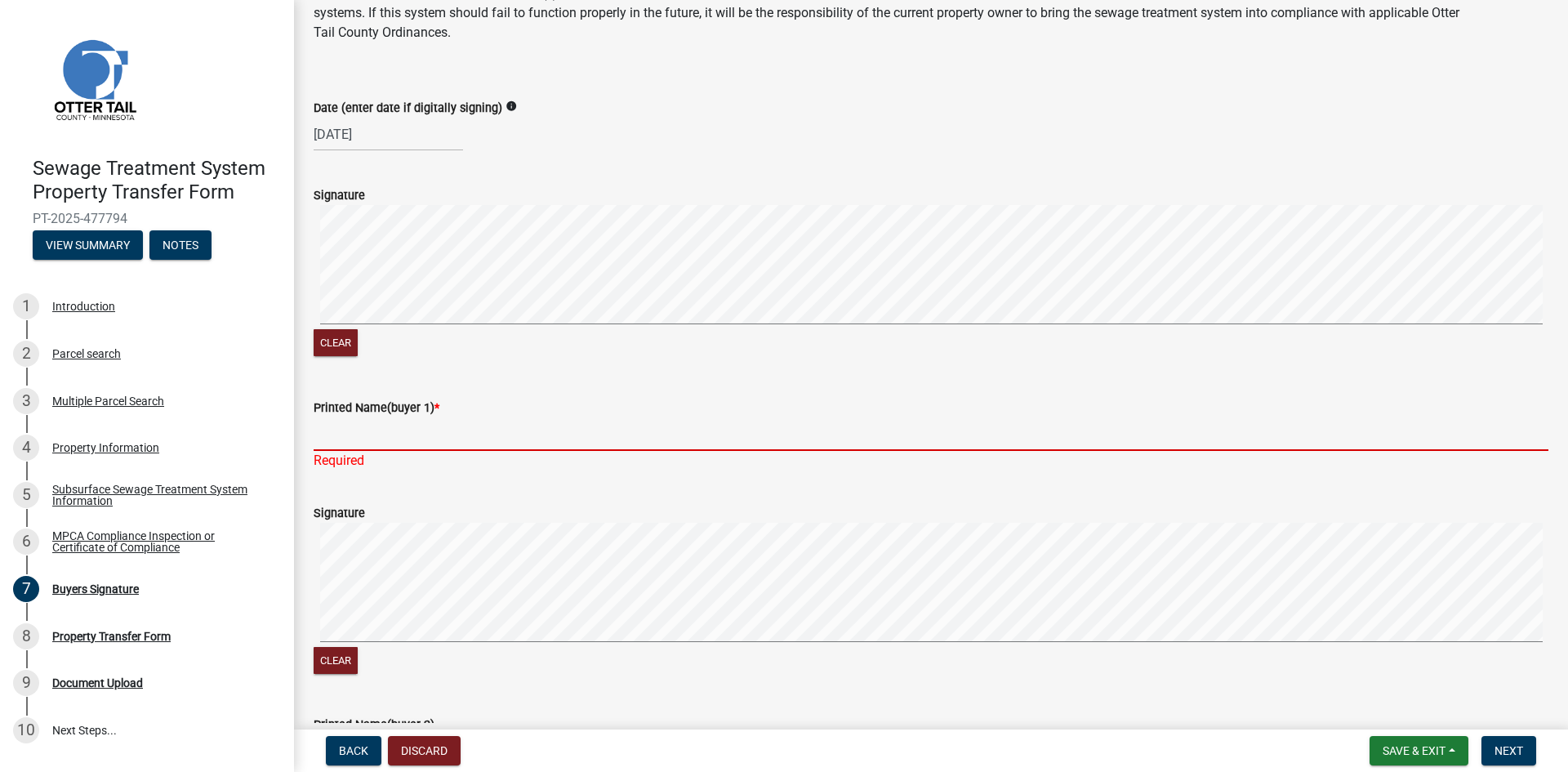
click at [375, 434] on input "Printed Name(buyer 1) *" at bounding box center [931, 434] width 1234 height 34
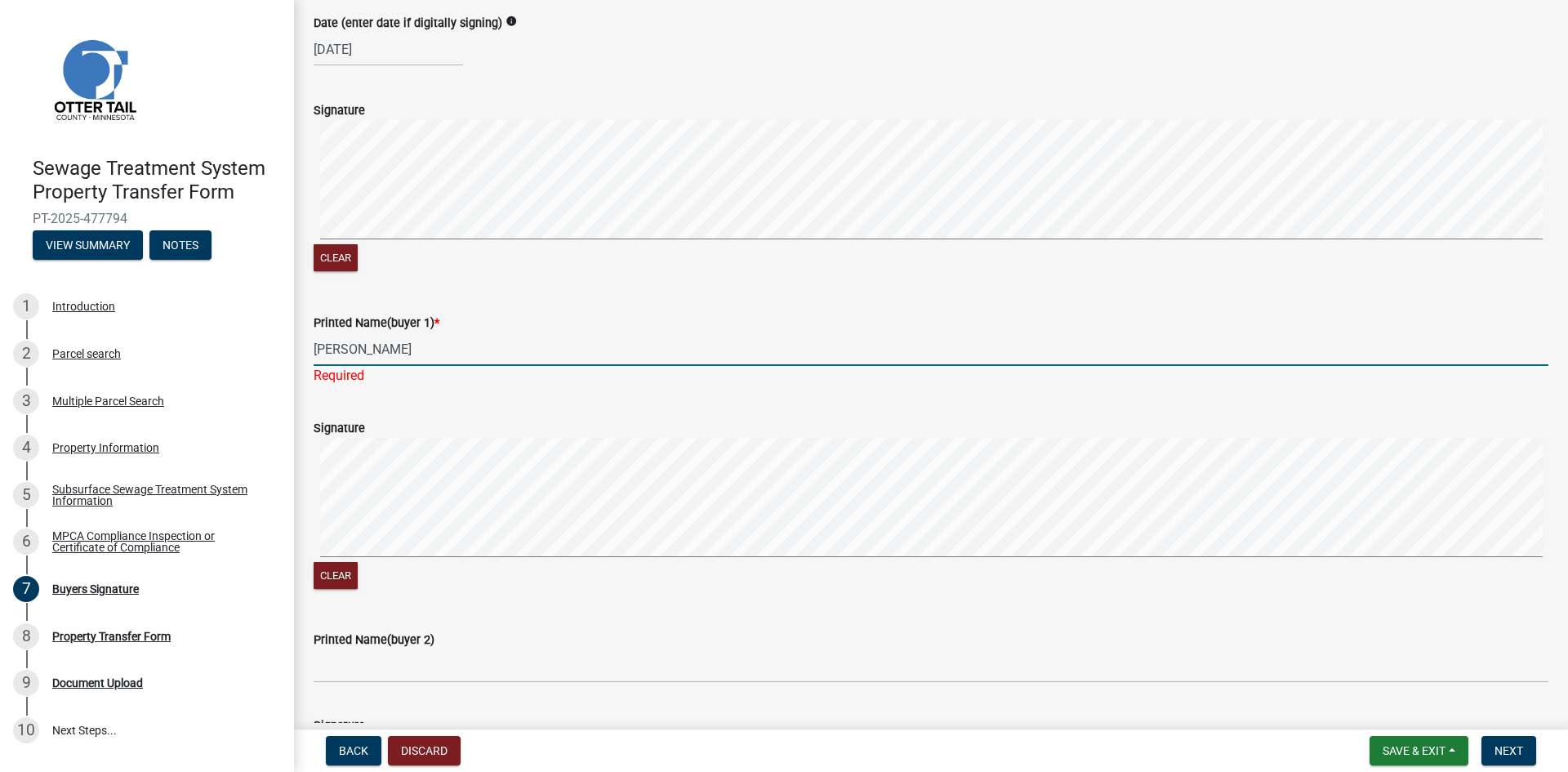
scroll to position [245, 0]
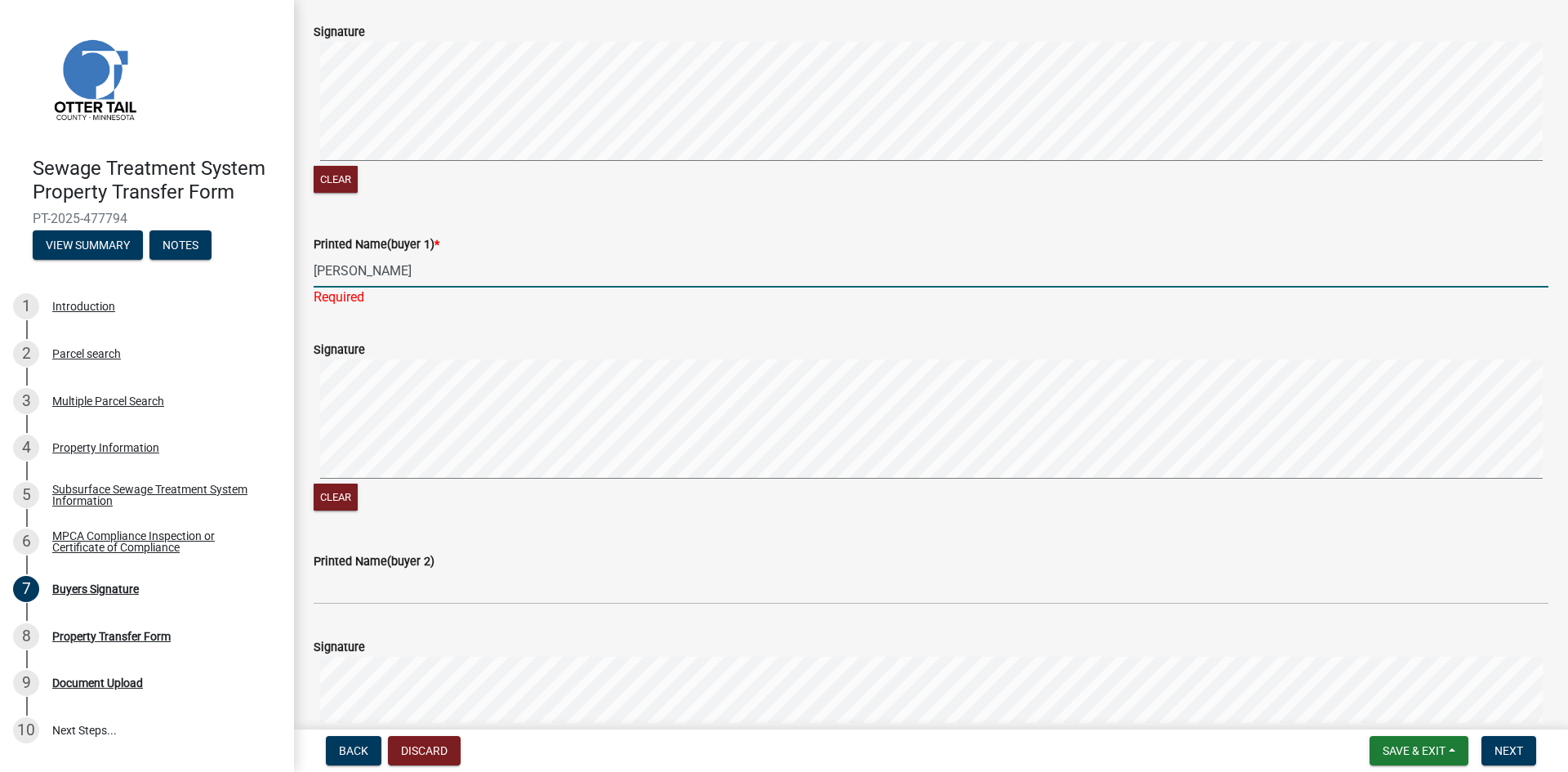
type input "[PERSON_NAME]"
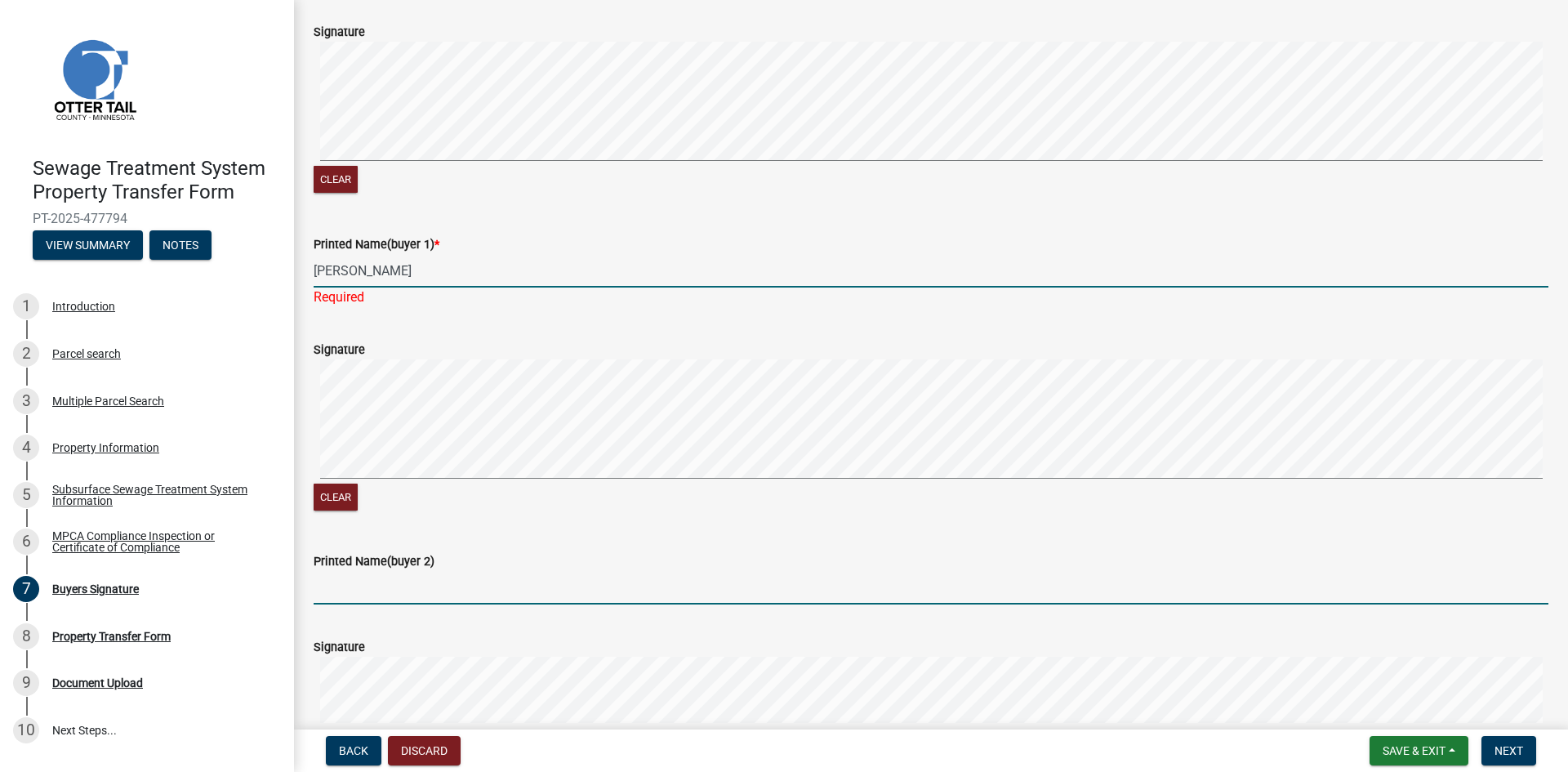
click at [379, 590] on wm-data-entity-input "Printed Name(buyer 2)" at bounding box center [931, 573] width 1234 height 89
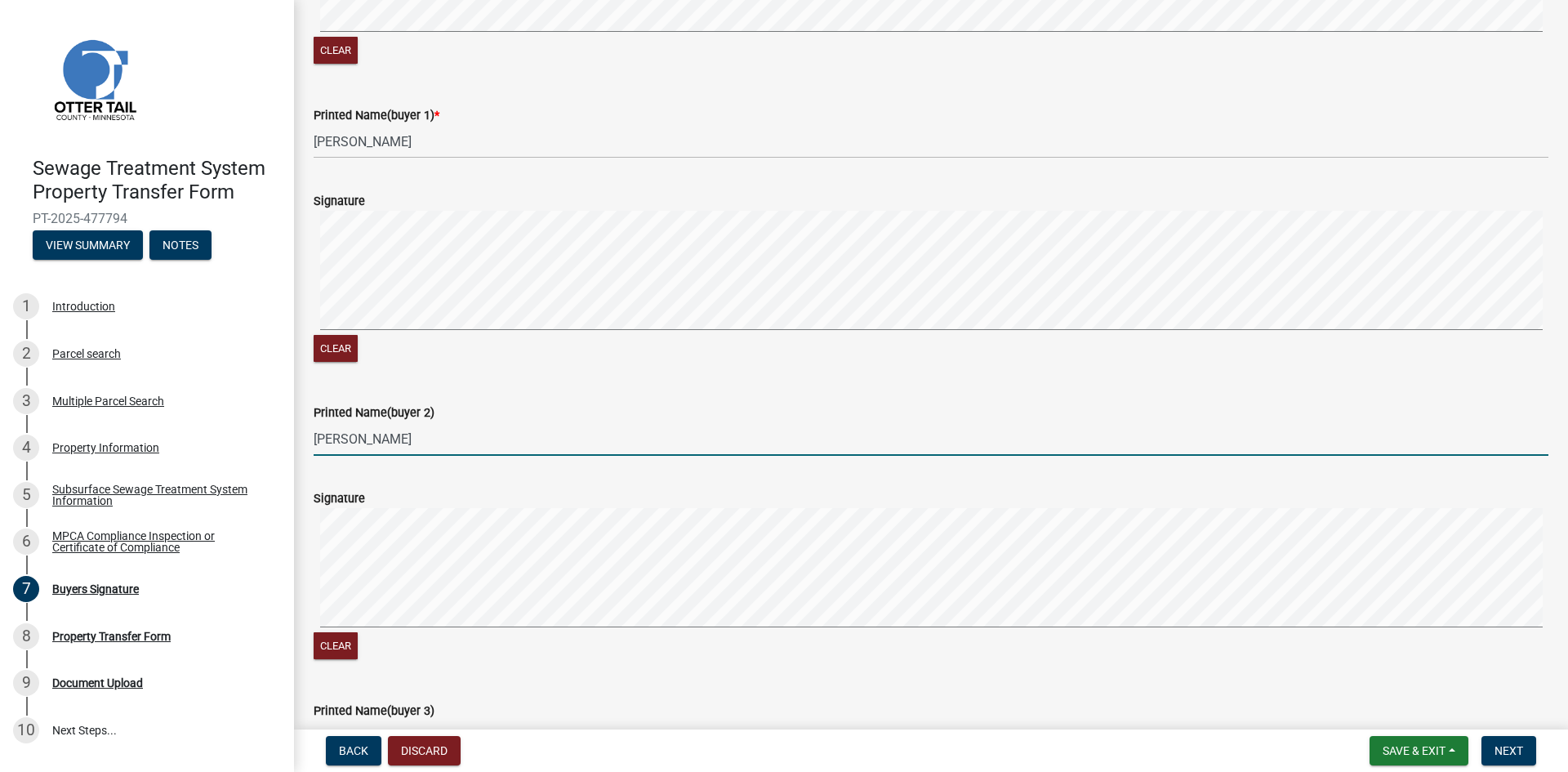
scroll to position [654, 0]
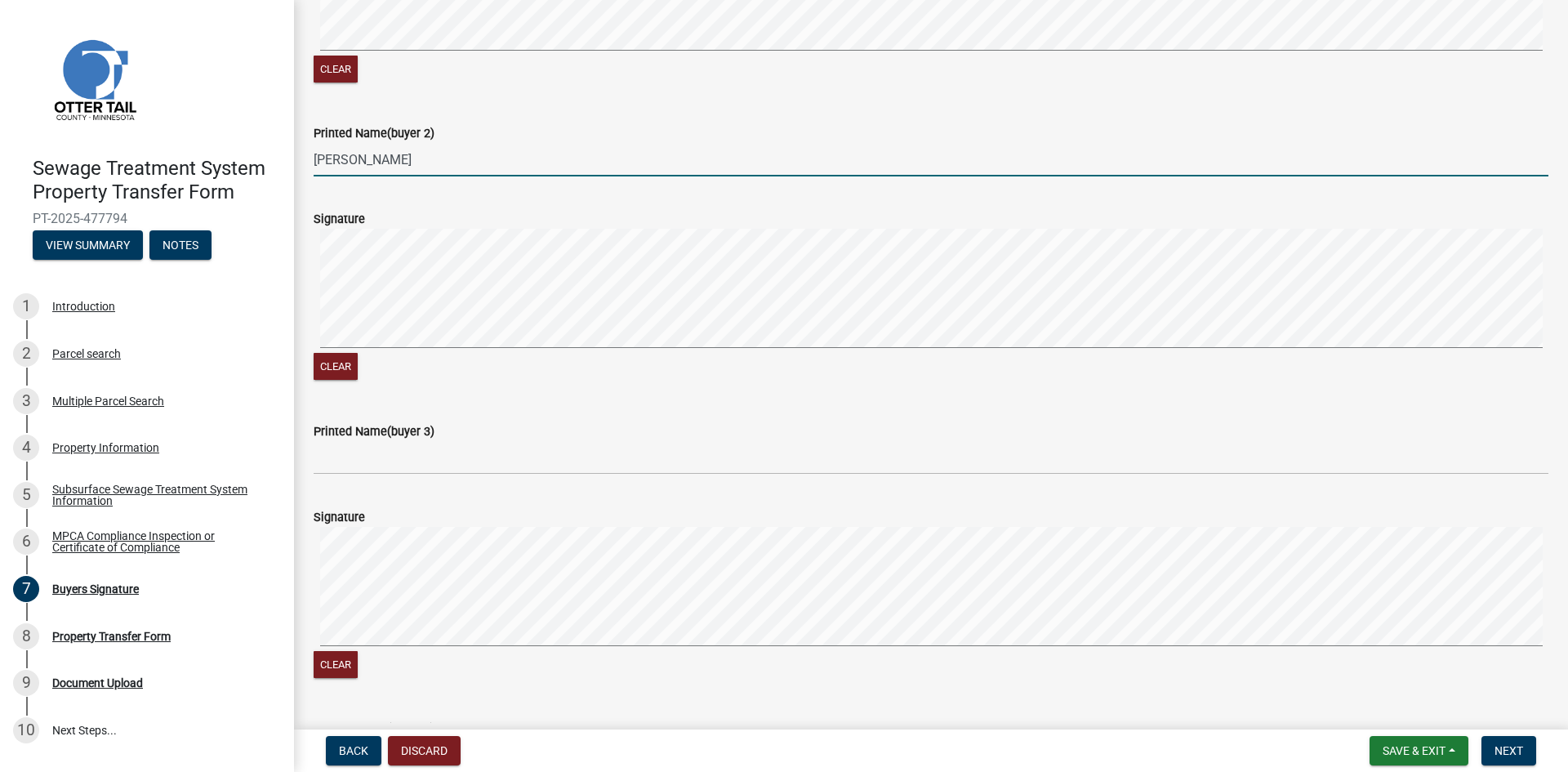
type input "[PERSON_NAME]"
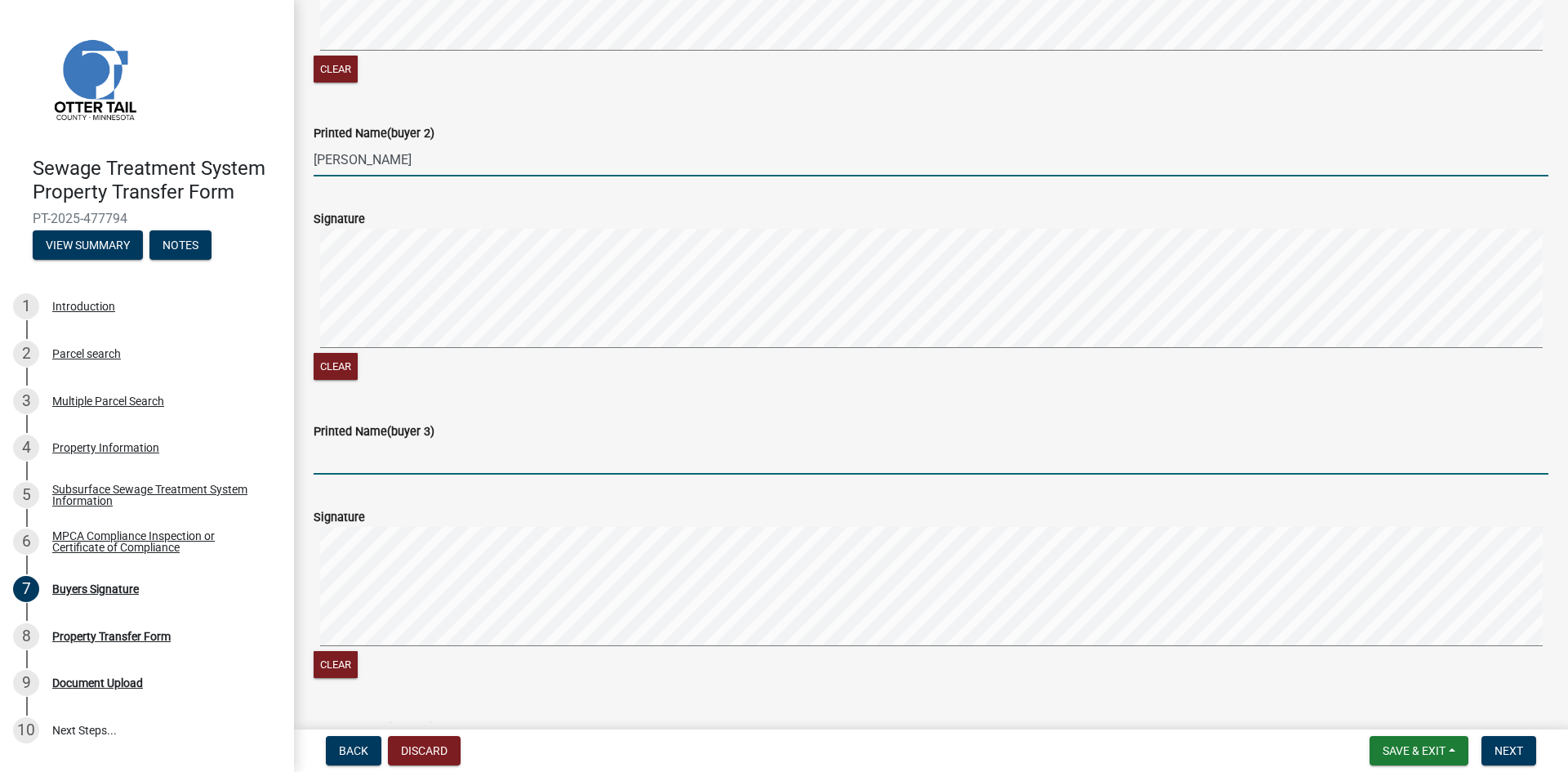
click at [361, 460] on input "Printed Name(buyer 3)" at bounding box center [931, 458] width 1234 height 34
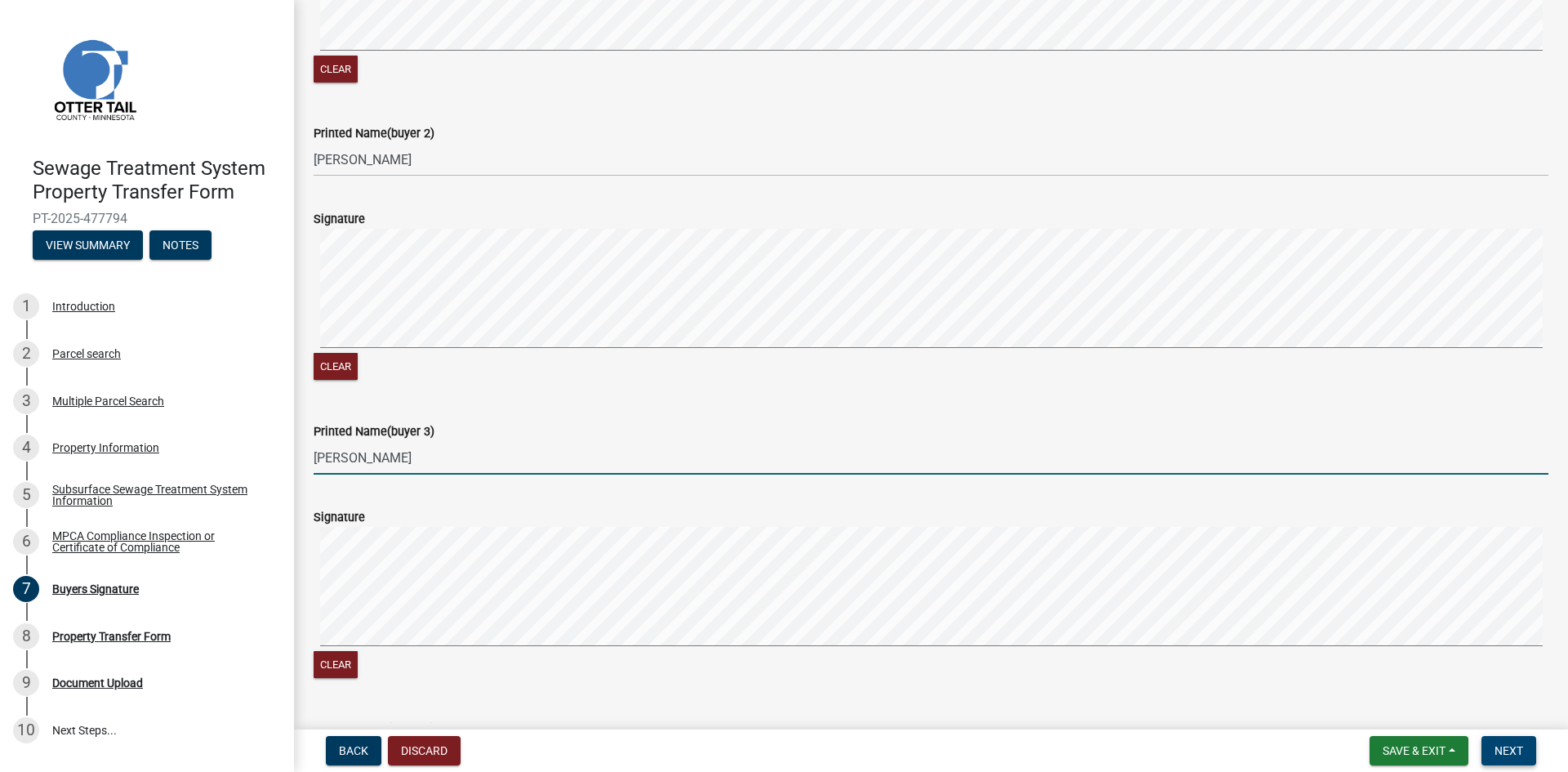
type input "[PERSON_NAME]"
click at [1509, 746] on span "Next" at bounding box center [1509, 750] width 29 height 13
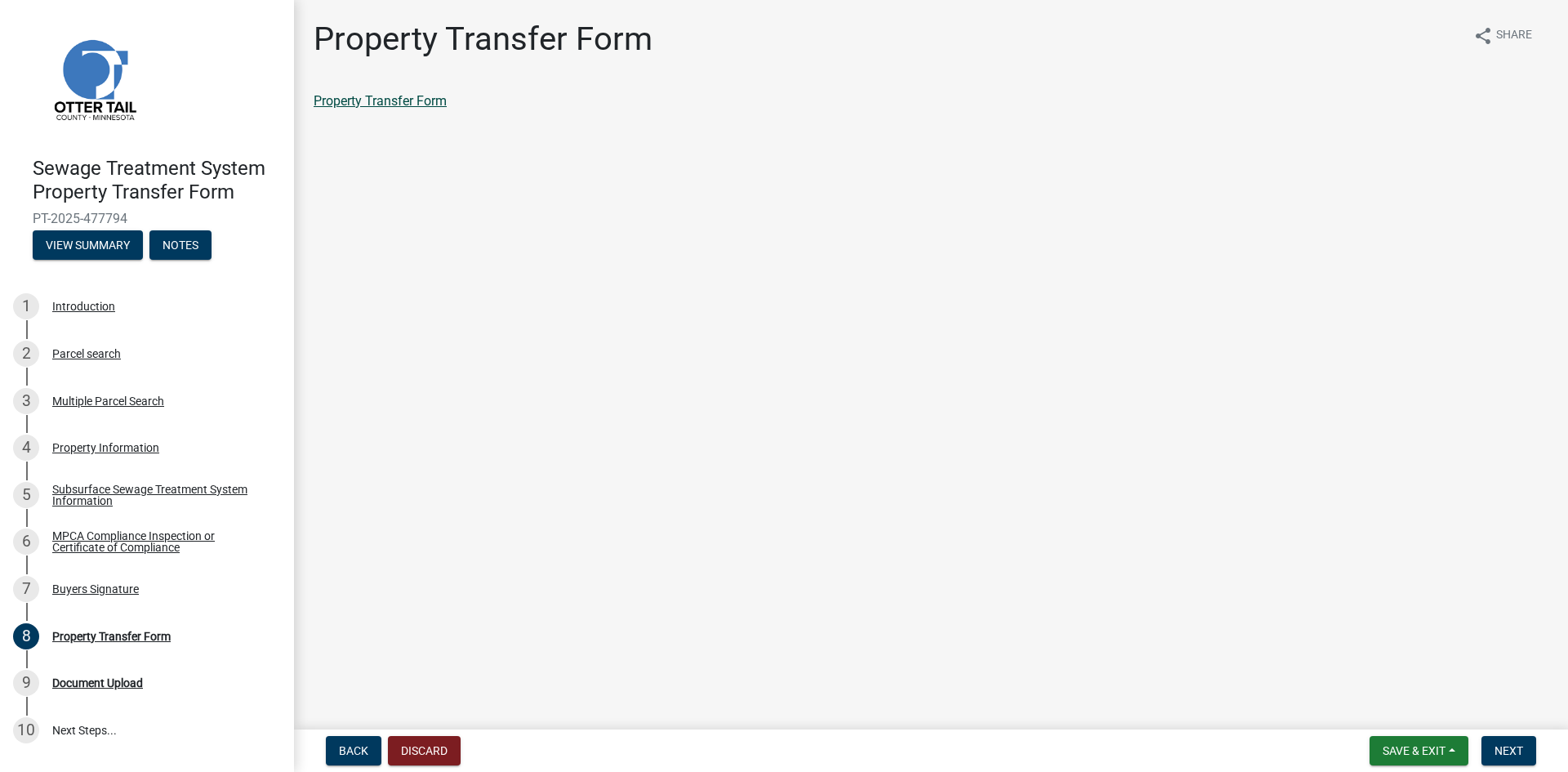
click at [426, 100] on link "Property Transfer Form" at bounding box center [380, 101] width 133 height 16
click at [1529, 748] on button "Next" at bounding box center [1508, 751] width 54 height 30
